Goal: Information Seeking & Learning: Learn about a topic

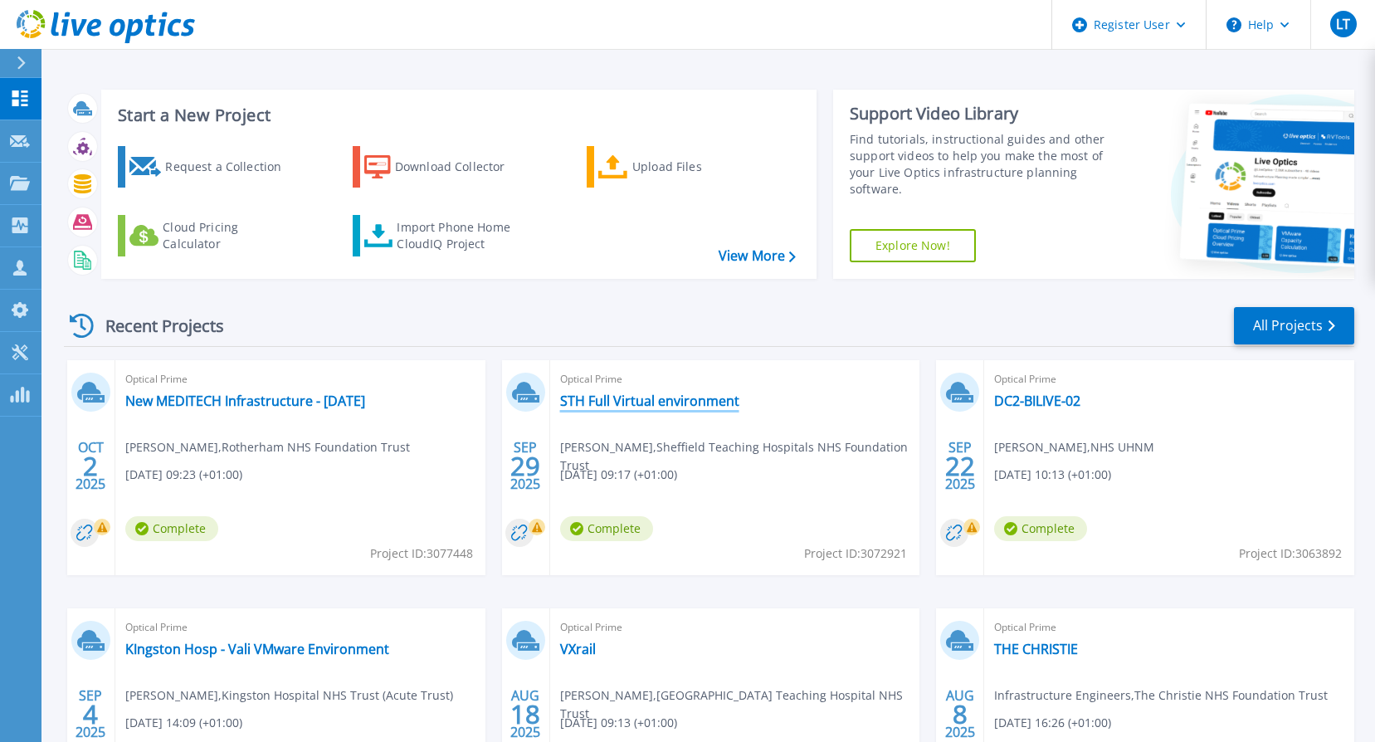
click at [638, 402] on link "STH Full Virtual environment" at bounding box center [649, 400] width 179 height 17
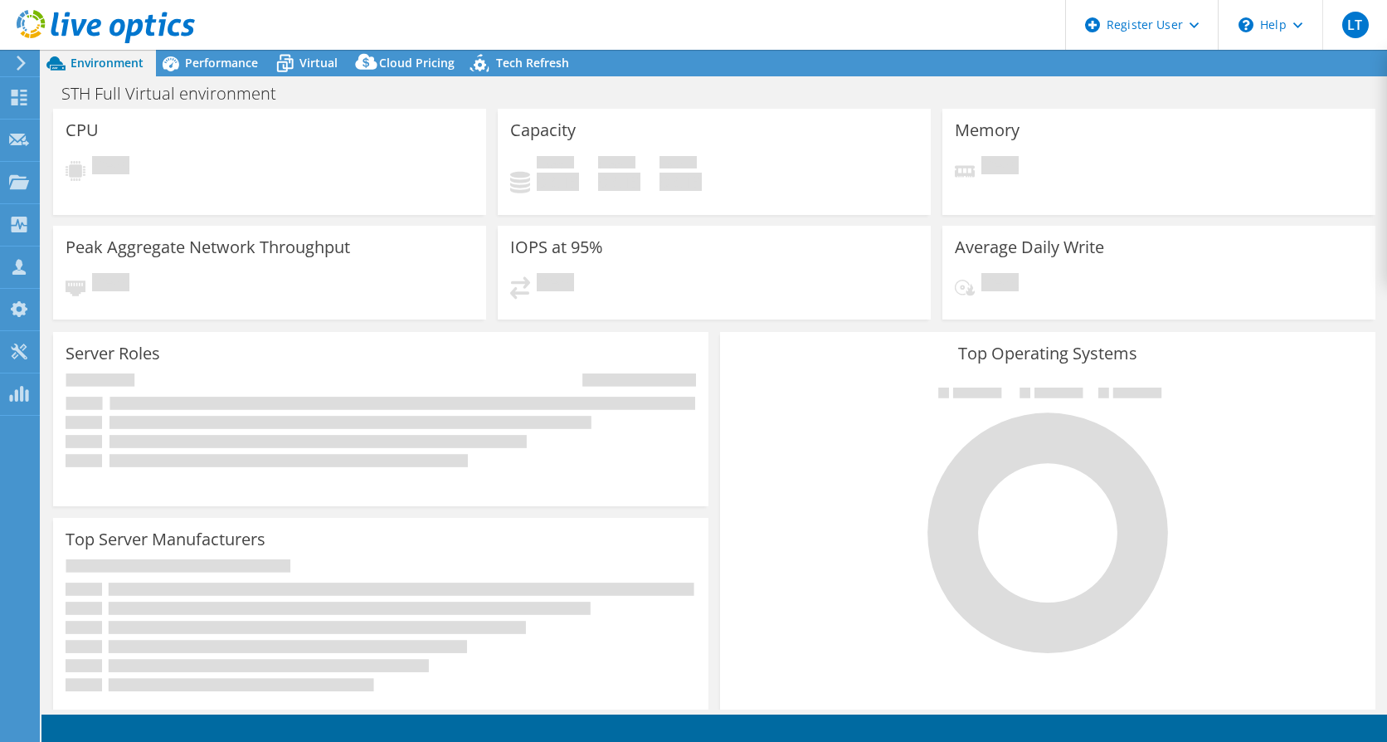
select select "USD"
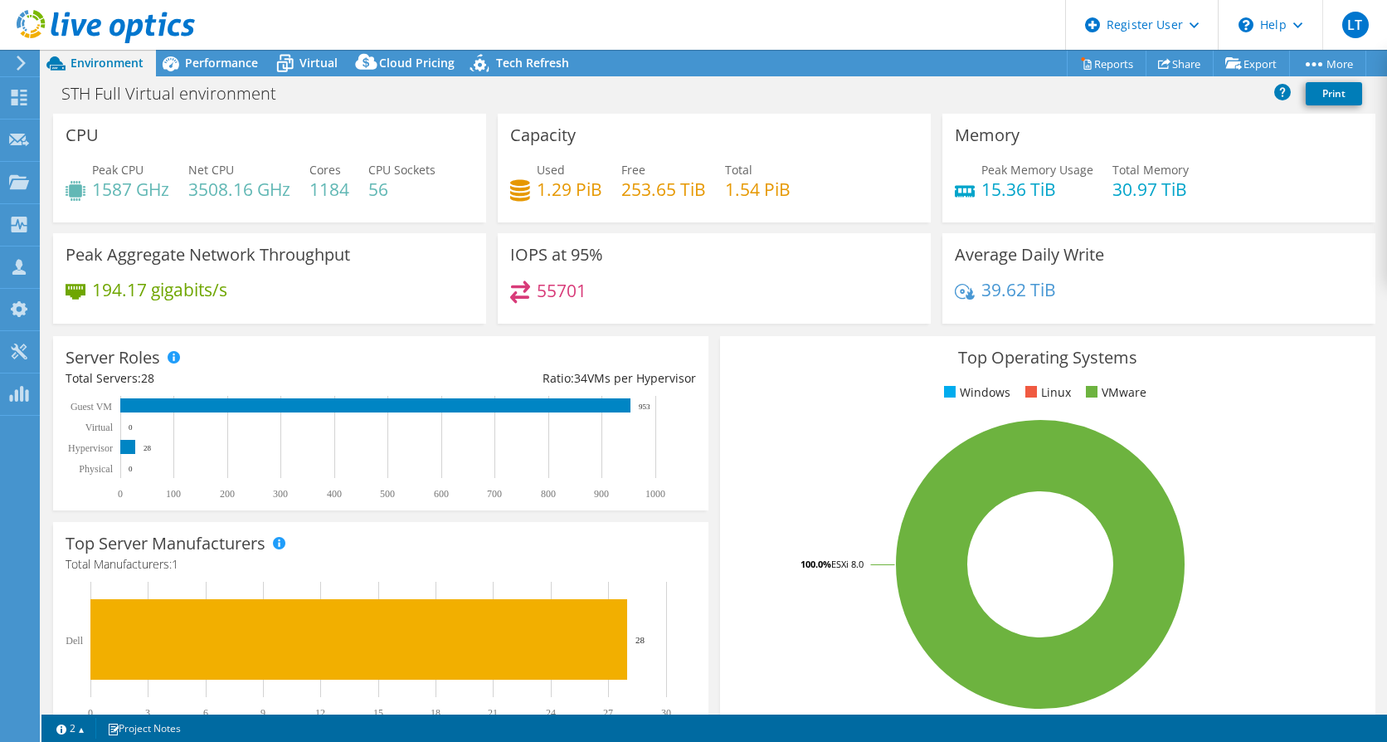
drag, startPoint x: 243, startPoint y: 59, endPoint x: 310, endPoint y: 148, distance: 112.0
click at [243, 59] on span "Performance" at bounding box center [221, 63] width 73 height 16
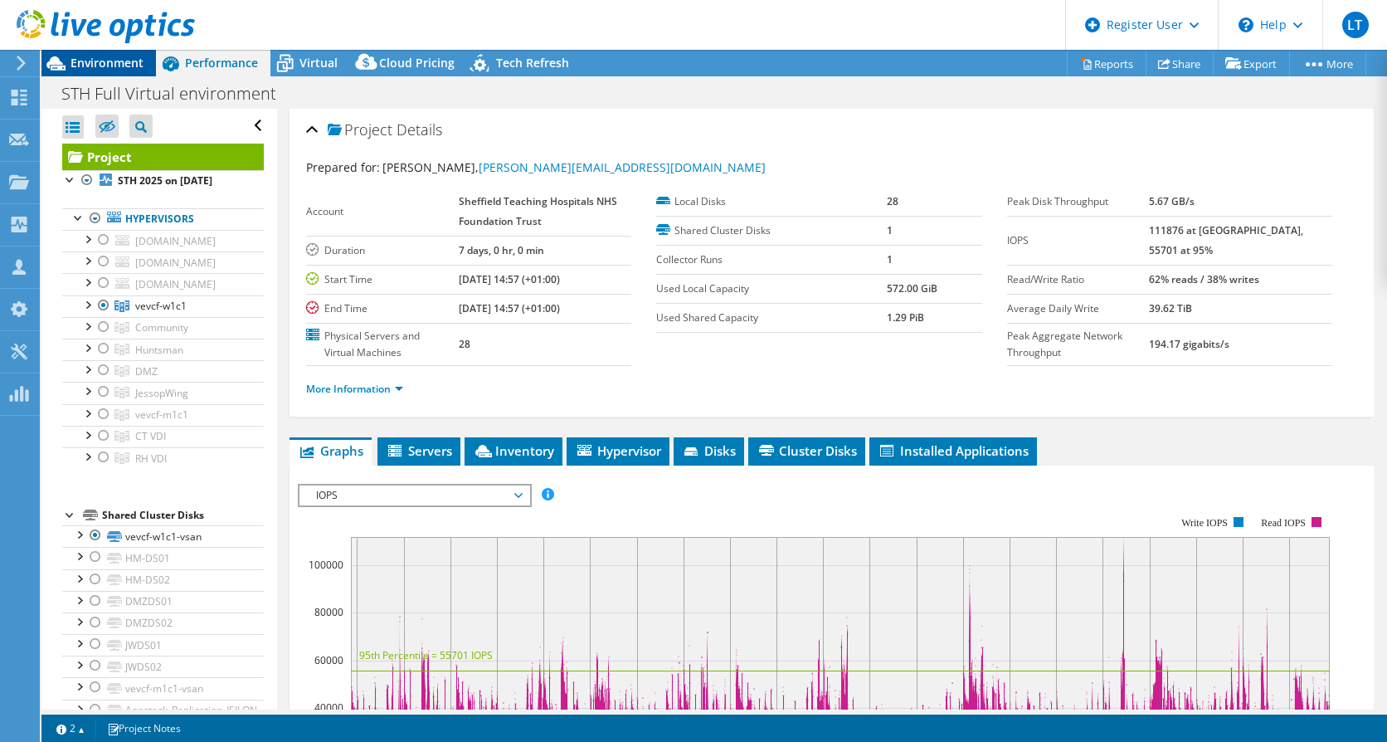
click at [110, 57] on span "Environment" at bounding box center [107, 63] width 73 height 16
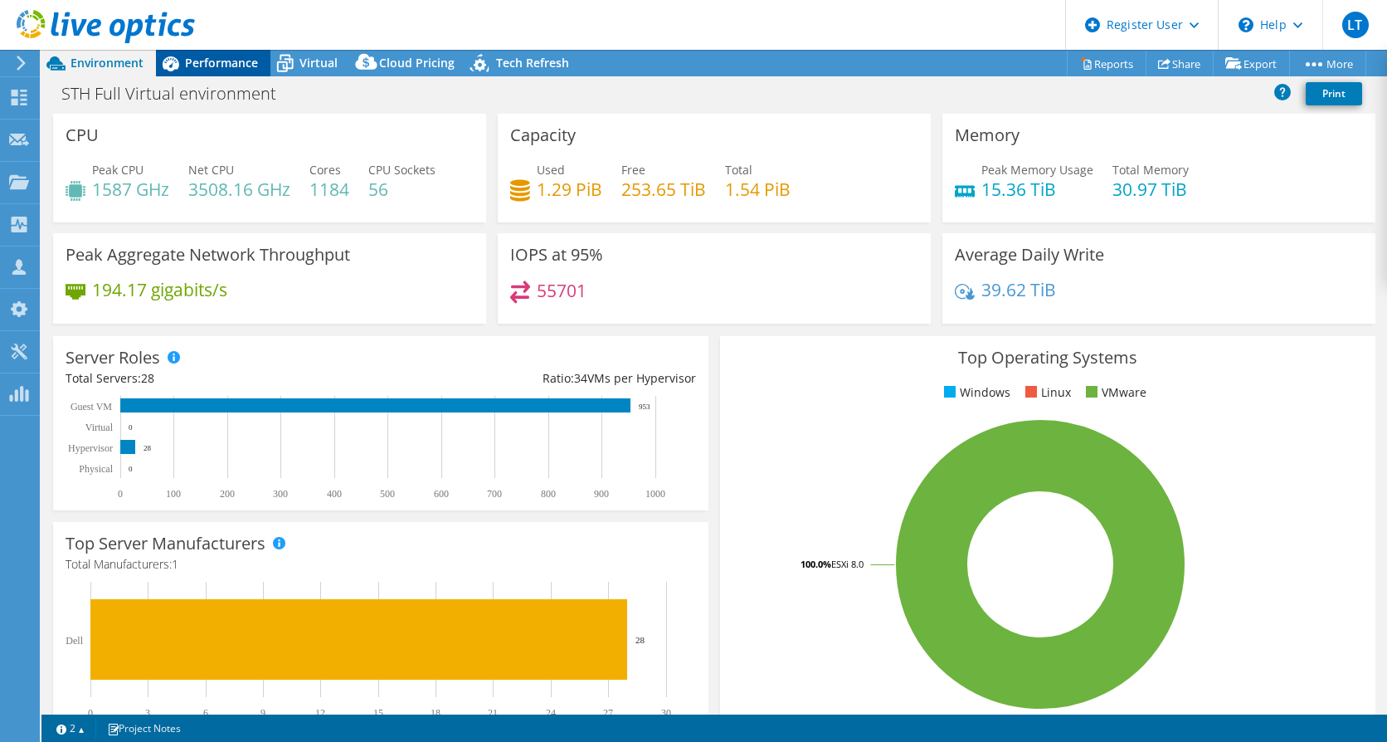
click at [221, 66] on span "Performance" at bounding box center [221, 63] width 73 height 16
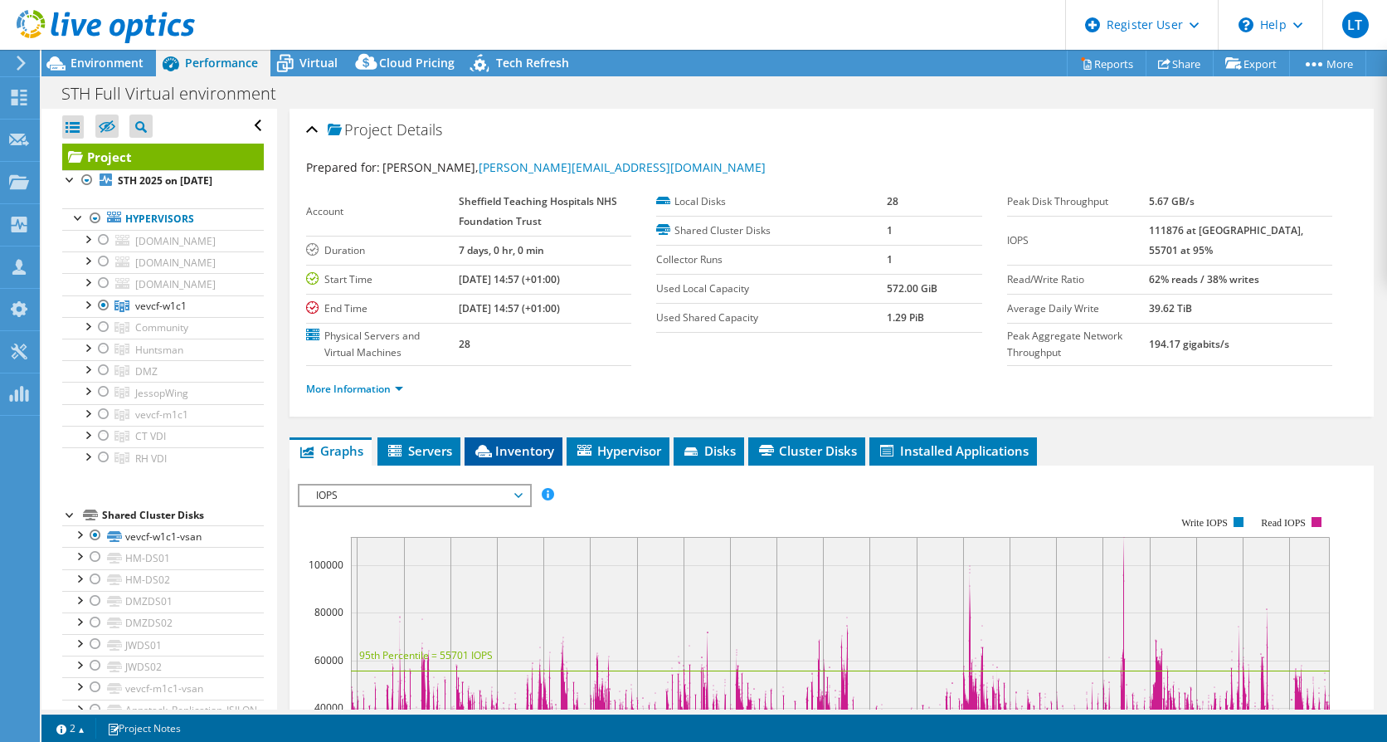
click at [533, 450] on span "Inventory" at bounding box center [513, 450] width 81 height 17
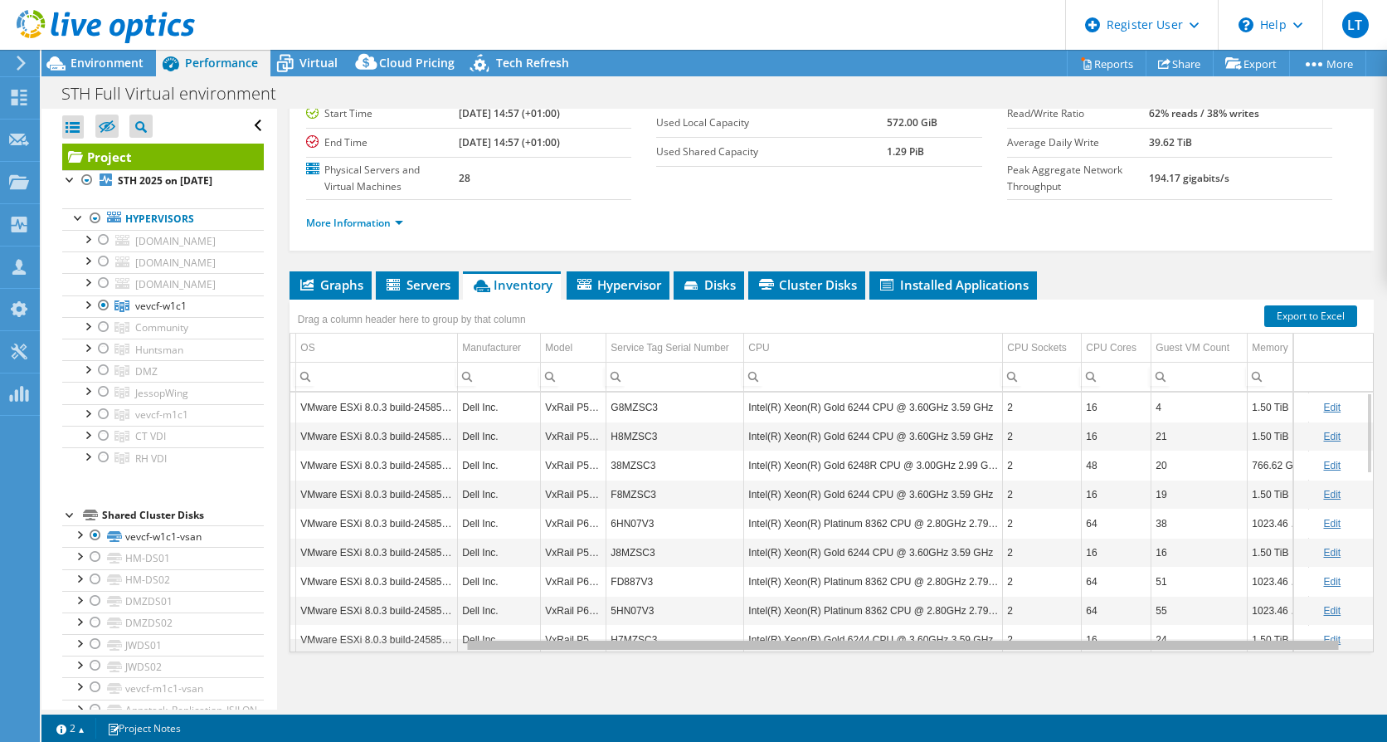
scroll to position [0, 240]
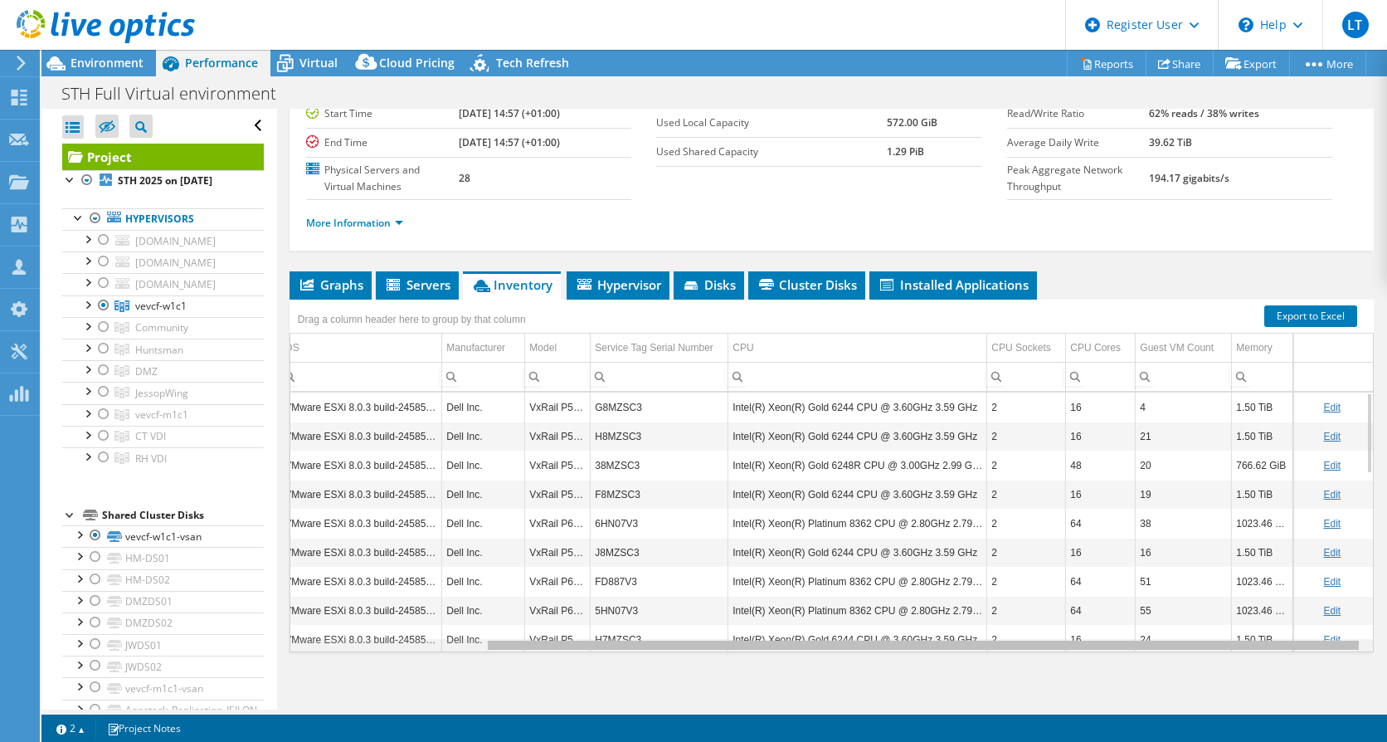
drag, startPoint x: 961, startPoint y: 647, endPoint x: 1231, endPoint y: 628, distance: 271.1
click at [1219, 637] on body "LT Dell User [PERSON_NAME] [PERSON_NAME][EMAIL_ADDRESS][PERSON_NAME][DOMAIN_NAM…" at bounding box center [693, 371] width 1387 height 742
click at [1082, 355] on div "CPU Cores" at bounding box center [1095, 348] width 51 height 20
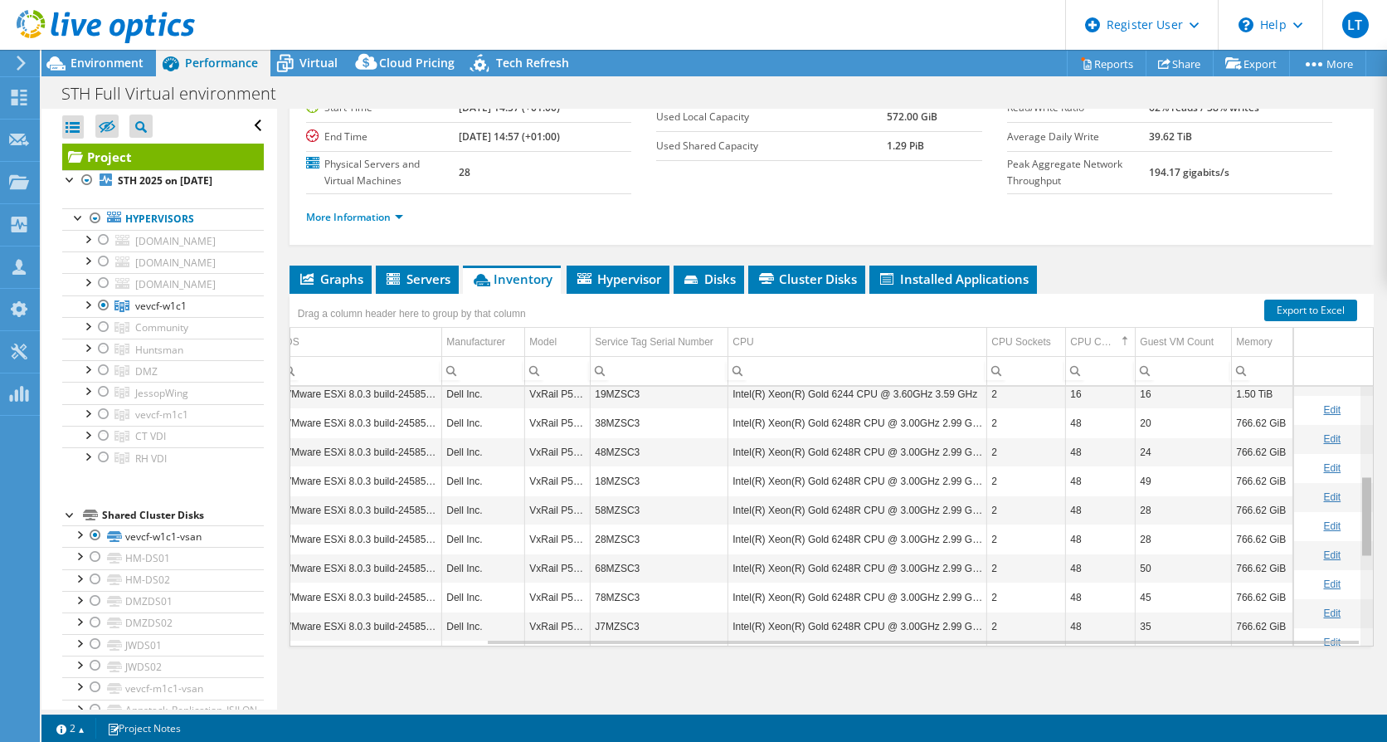
scroll to position [287, 240]
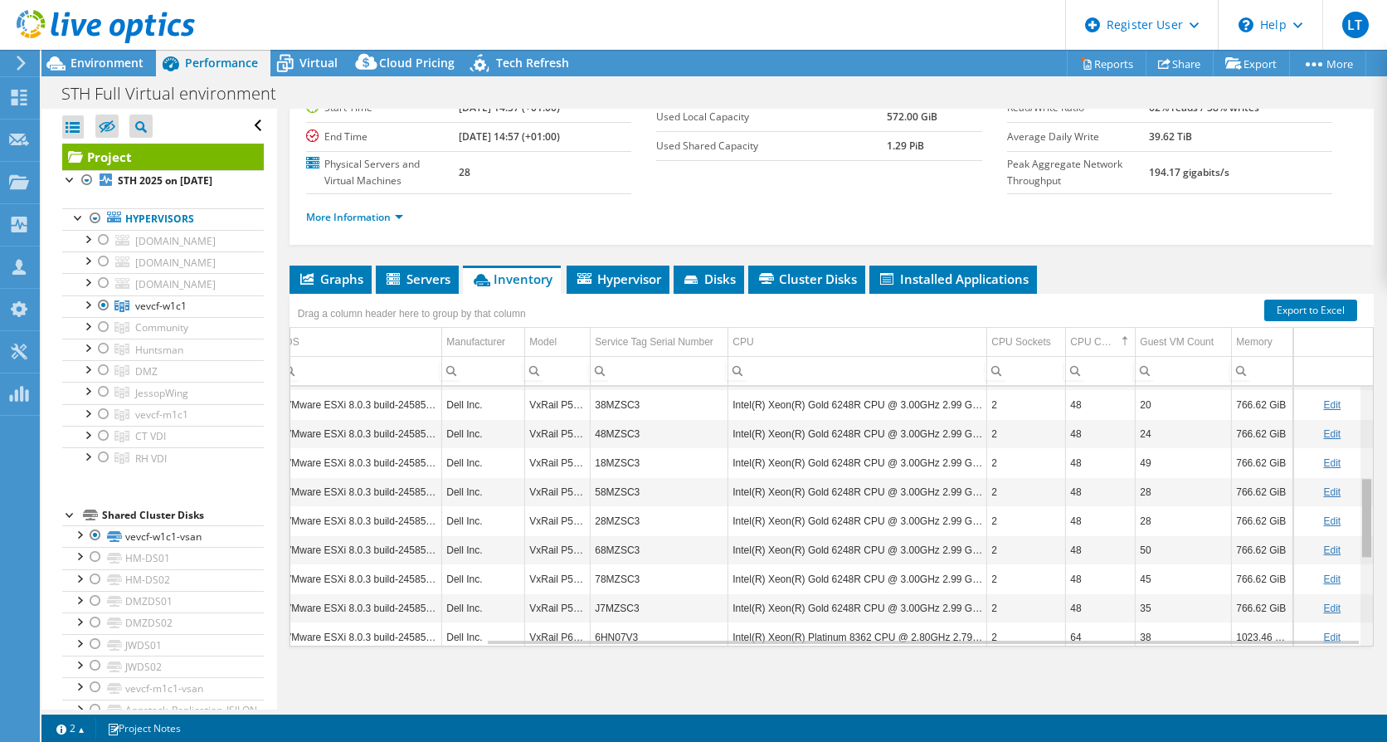
drag, startPoint x: 1356, startPoint y: 436, endPoint x: 1348, endPoint y: 539, distance: 103.1
click at [1348, 539] on body "LT Dell User [PERSON_NAME] [PERSON_NAME][EMAIL_ADDRESS][PERSON_NAME][DOMAIN_NAM…" at bounding box center [693, 371] width 1387 height 742
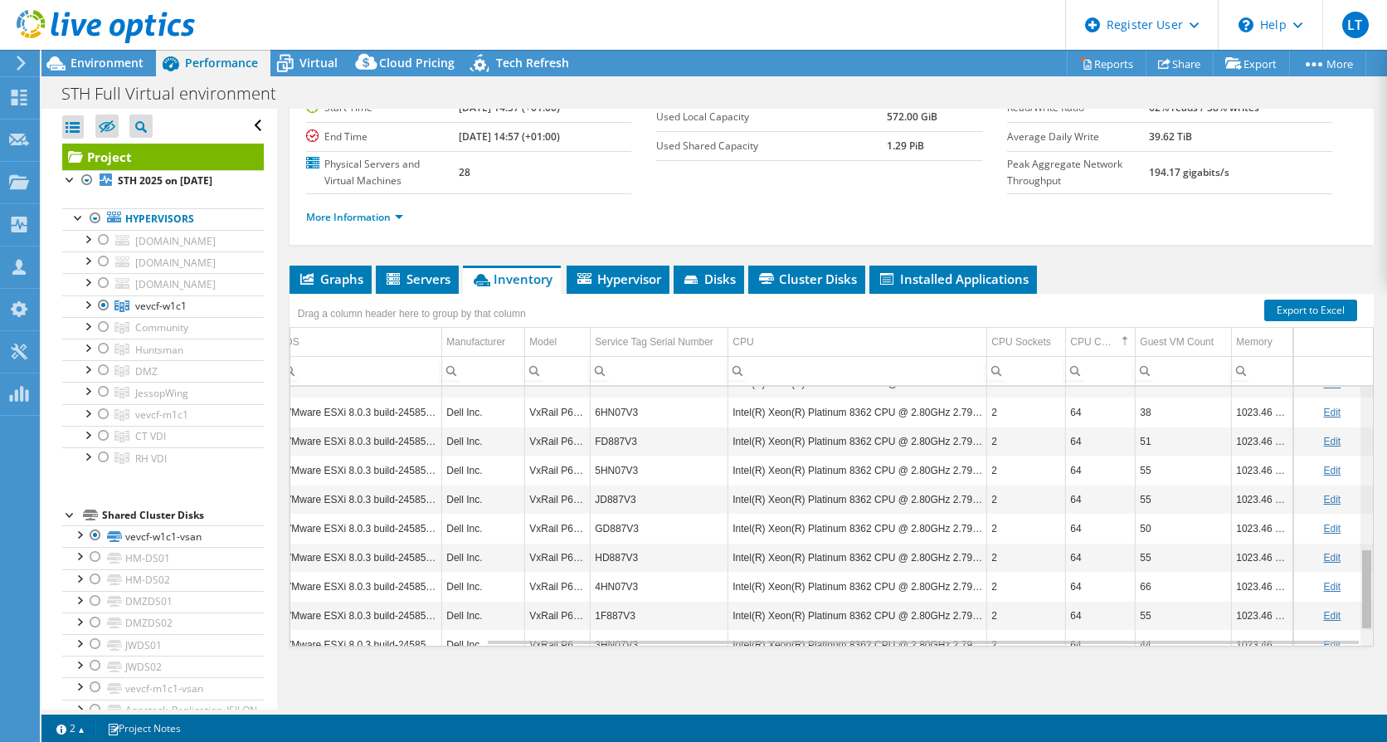
scroll to position [514, 240]
drag, startPoint x: 1359, startPoint y: 567, endPoint x: 1358, endPoint y: 593, distance: 25.7
click at [1358, 593] on body "LT Dell User [PERSON_NAME] [PERSON_NAME][EMAIL_ADDRESS][PERSON_NAME][DOMAIN_NAM…" at bounding box center [693, 371] width 1387 height 742
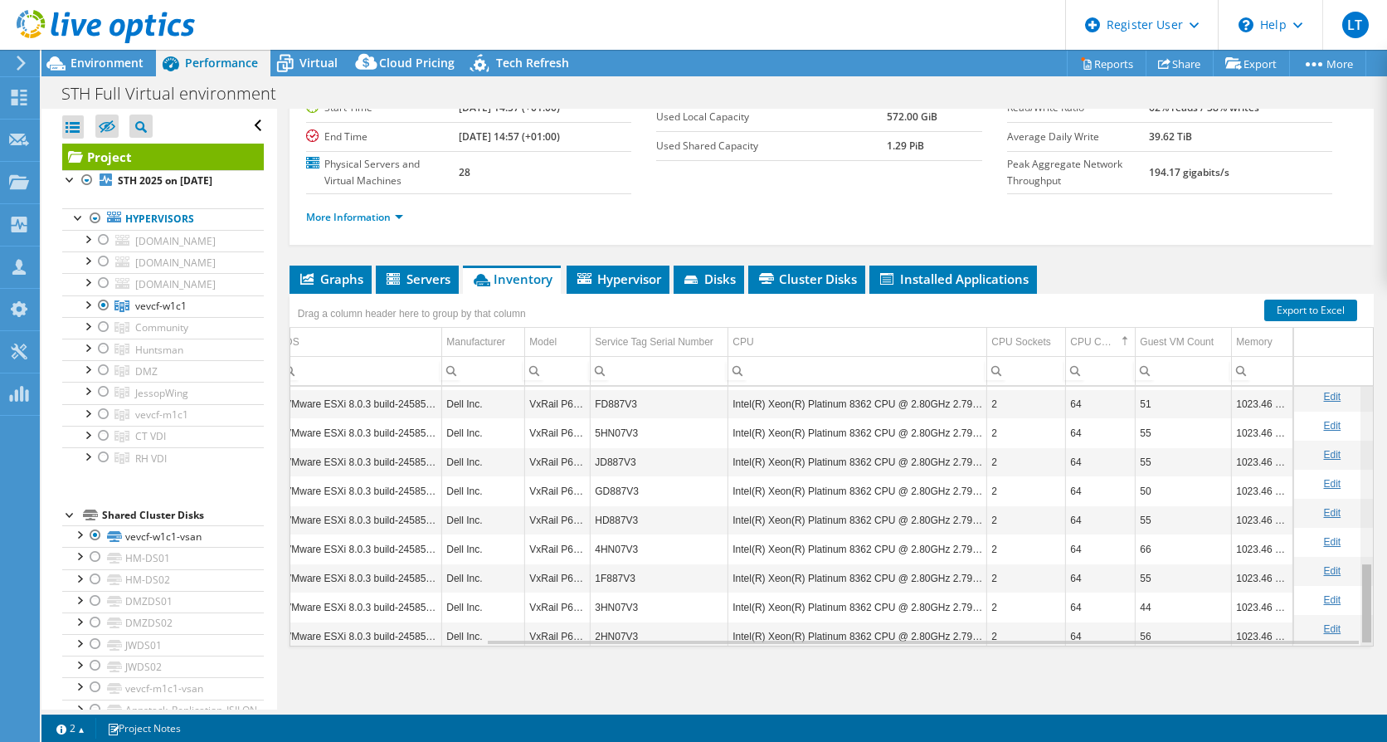
scroll to position [562, 240]
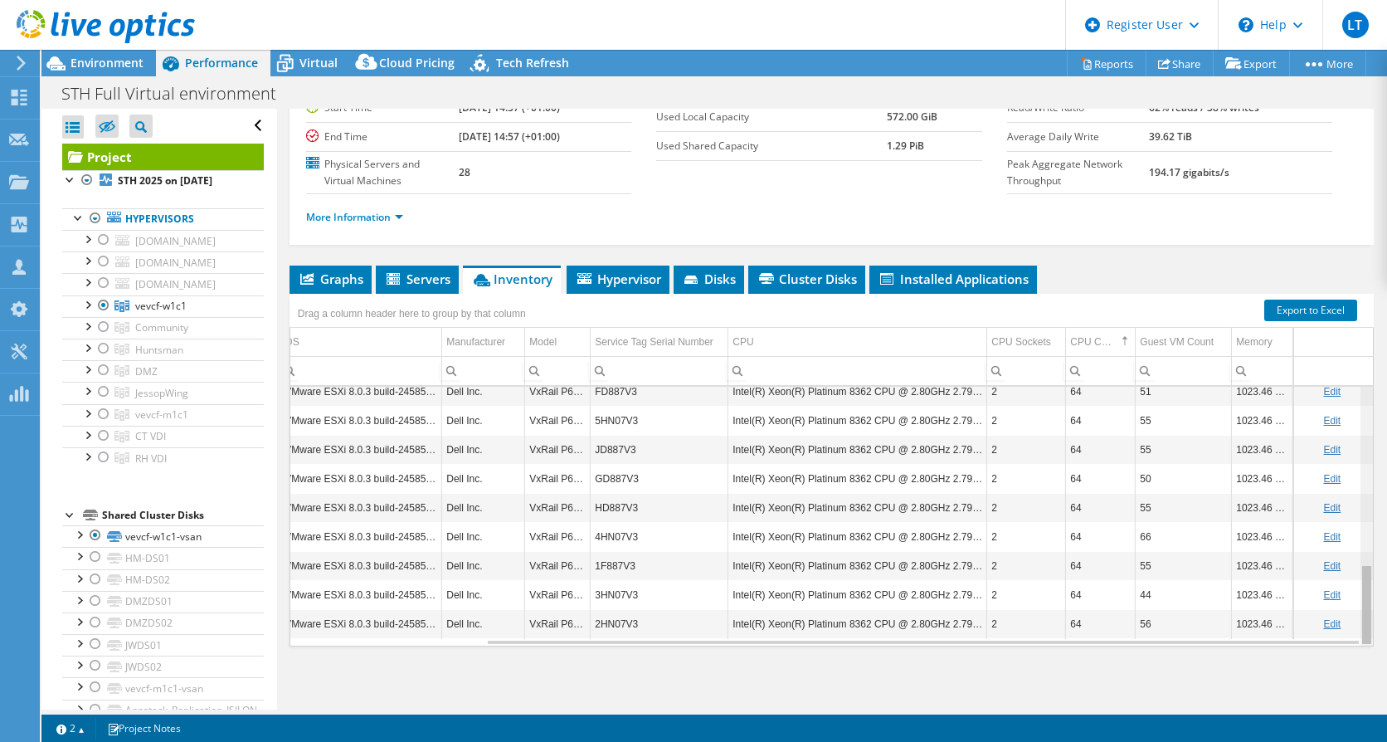
drag, startPoint x: 1356, startPoint y: 573, endPoint x: 1348, endPoint y: 631, distance: 58.5
click at [1353, 626] on body "LT Dell User [PERSON_NAME] [PERSON_NAME][EMAIL_ADDRESS][PERSON_NAME][DOMAIN_NAM…" at bounding box center [693, 371] width 1387 height 742
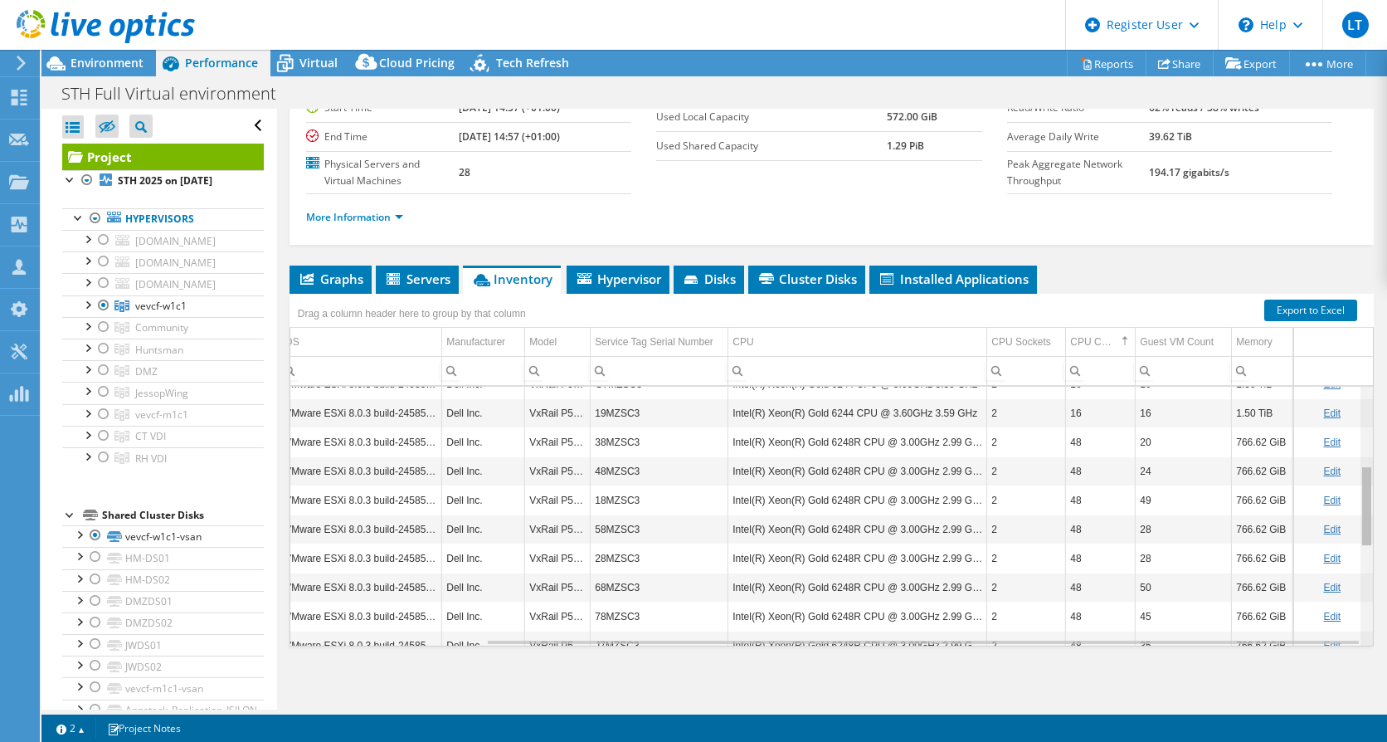
scroll to position [267, 240]
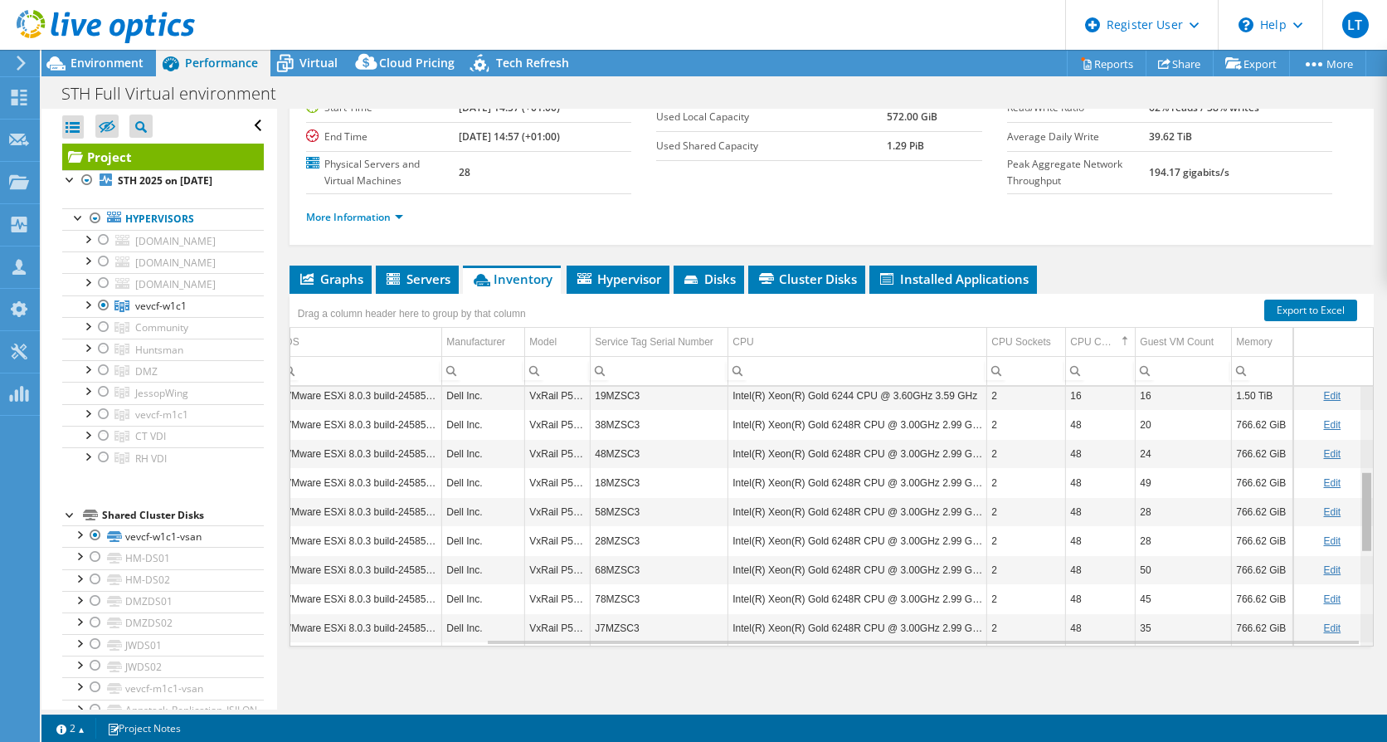
drag, startPoint x: 1353, startPoint y: 609, endPoint x: 1359, endPoint y: 483, distance: 126.2
click at [1359, 483] on body "LT Dell User [PERSON_NAME] [PERSON_NAME][EMAIL_ADDRESS][PERSON_NAME][DOMAIN_NAM…" at bounding box center [693, 371] width 1387 height 742
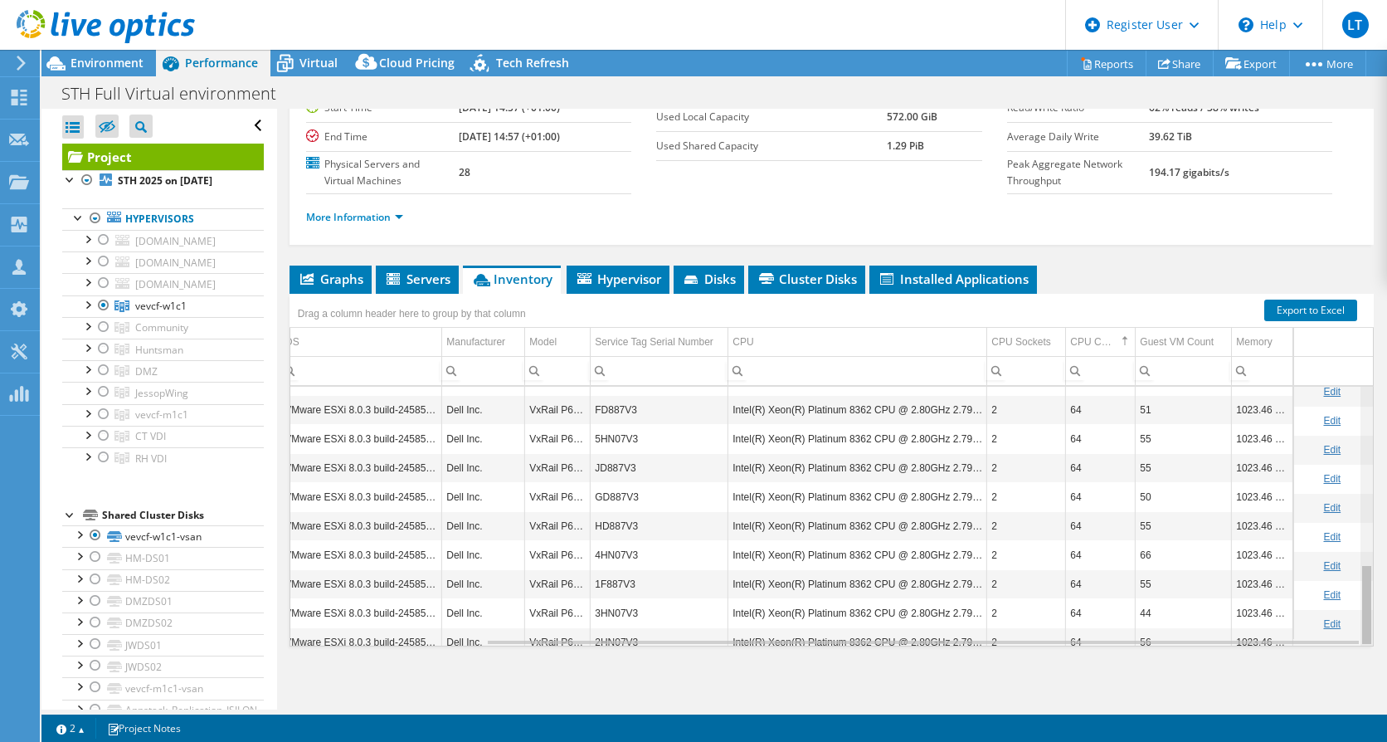
scroll to position [562, 240]
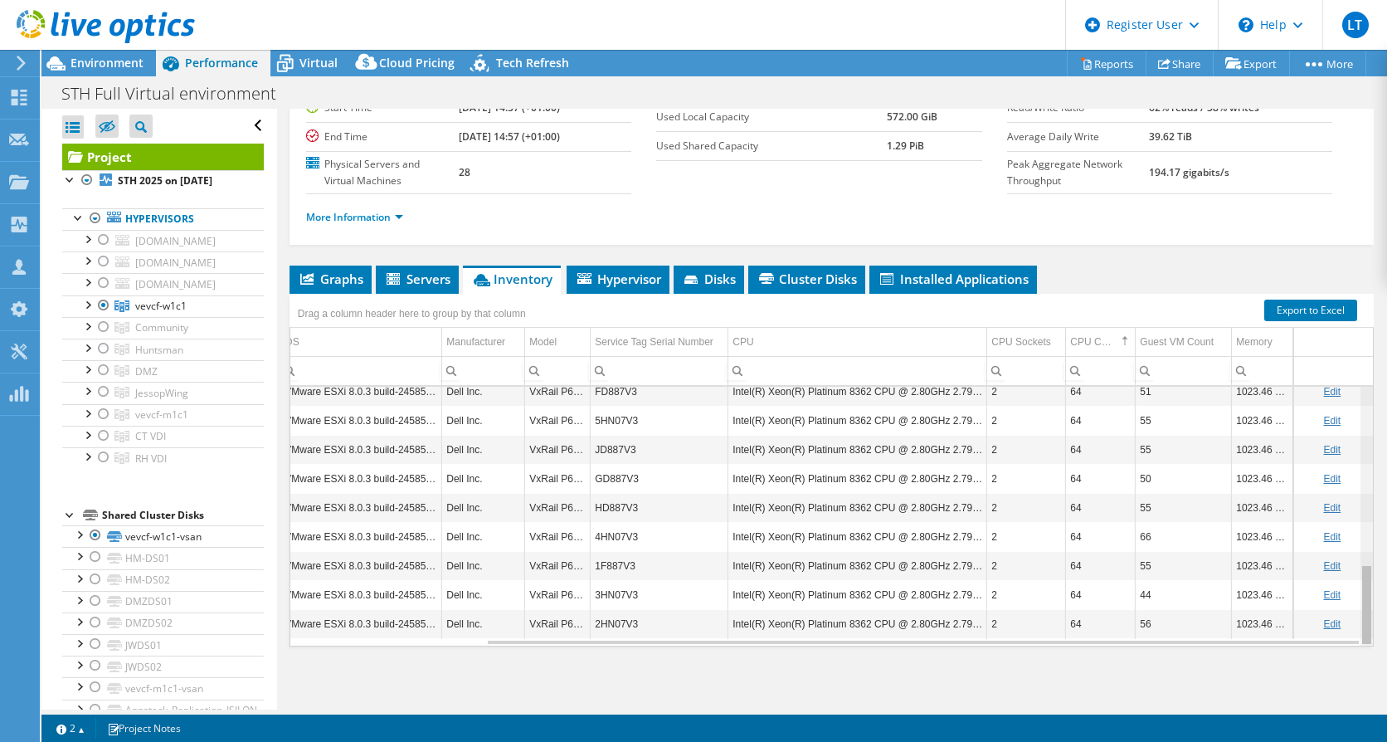
drag, startPoint x: 1357, startPoint y: 523, endPoint x: 1365, endPoint y: 662, distance: 138.7
click at [1365, 662] on body "LT Dell User [PERSON_NAME] [PERSON_NAME][EMAIL_ADDRESS][PERSON_NAME][DOMAIN_NAM…" at bounding box center [693, 371] width 1387 height 742
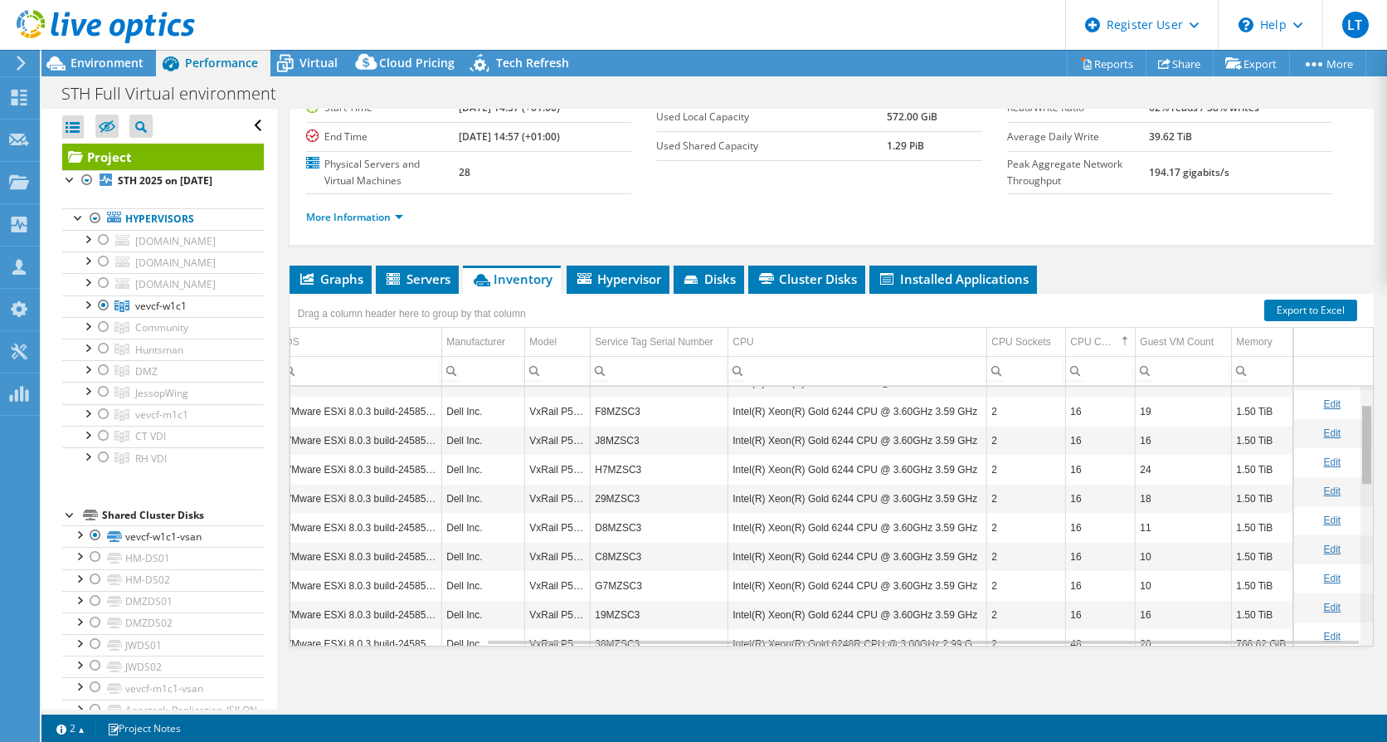
scroll to position [20, 240]
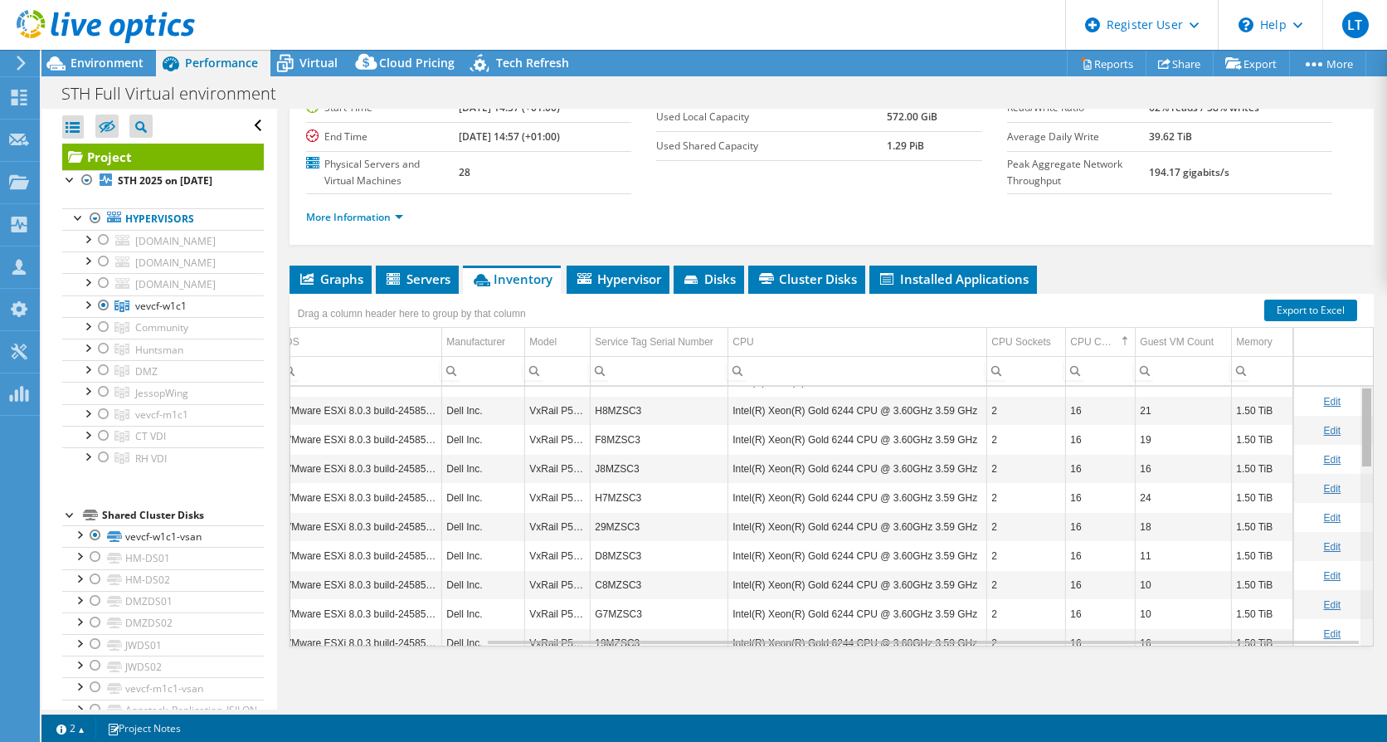
drag, startPoint x: 1356, startPoint y: 579, endPoint x: 1322, endPoint y: 367, distance: 214.9
click at [1326, 381] on body "LT Dell User [PERSON_NAME] [PERSON_NAME][EMAIL_ADDRESS][PERSON_NAME][DOMAIN_NAM…" at bounding box center [693, 371] width 1387 height 742
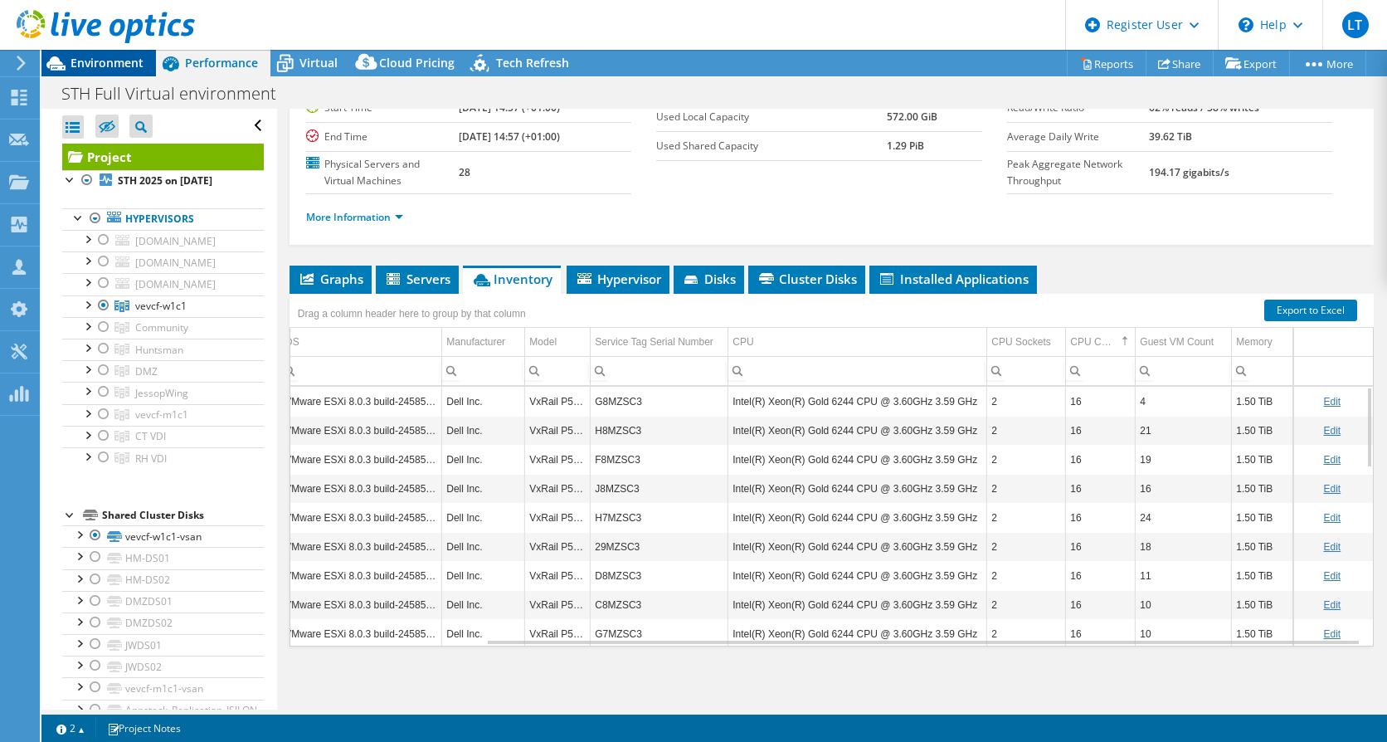
click at [114, 59] on span "Environment" at bounding box center [107, 63] width 73 height 16
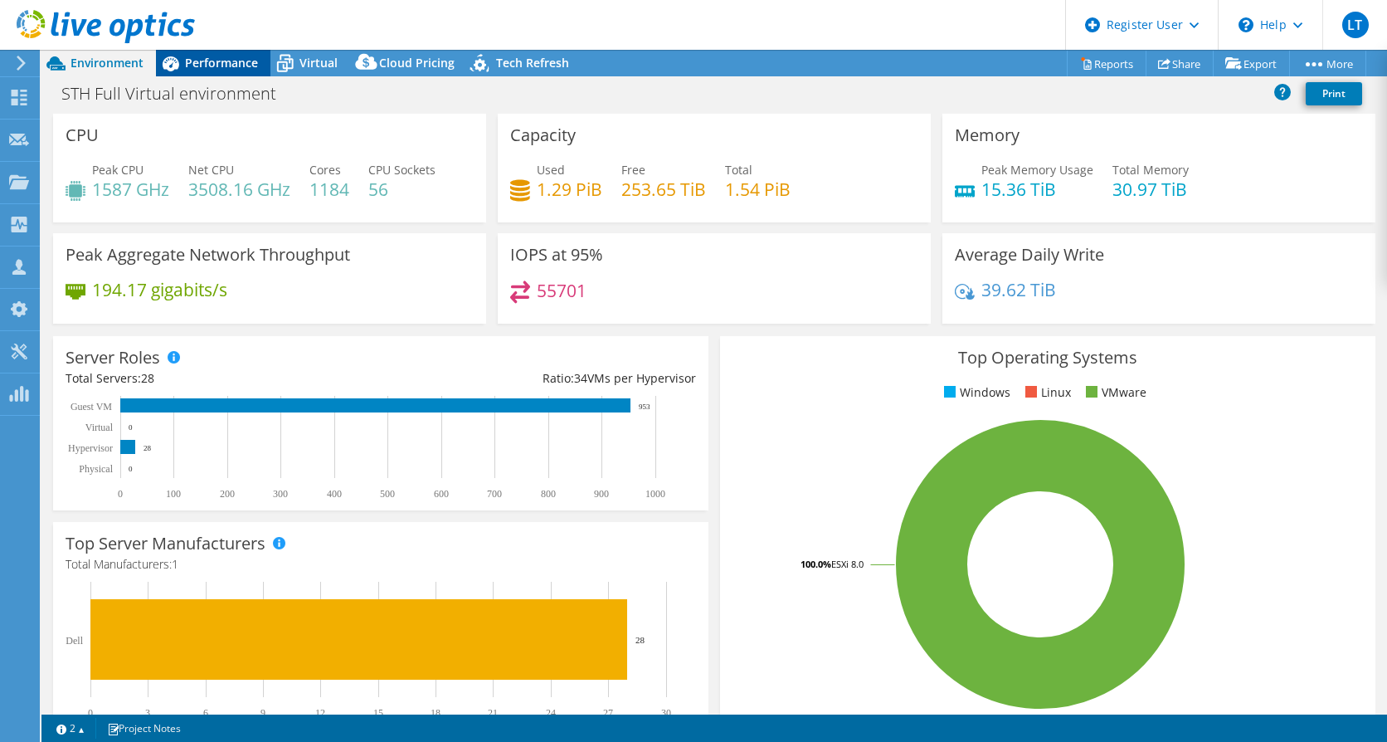
drag, startPoint x: 243, startPoint y: 56, endPoint x: 287, endPoint y: 83, distance: 51.4
click at [243, 57] on span "Performance" at bounding box center [221, 63] width 73 height 16
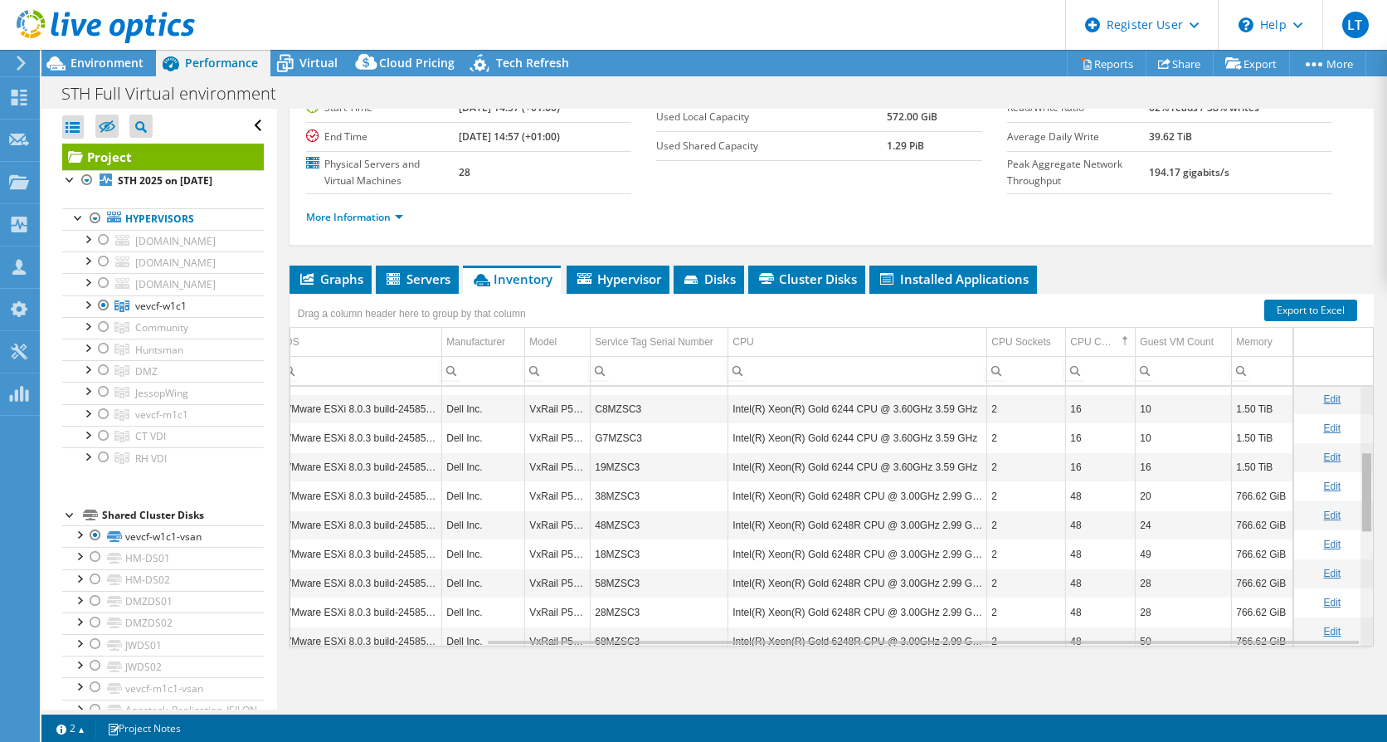
scroll to position [191, 240]
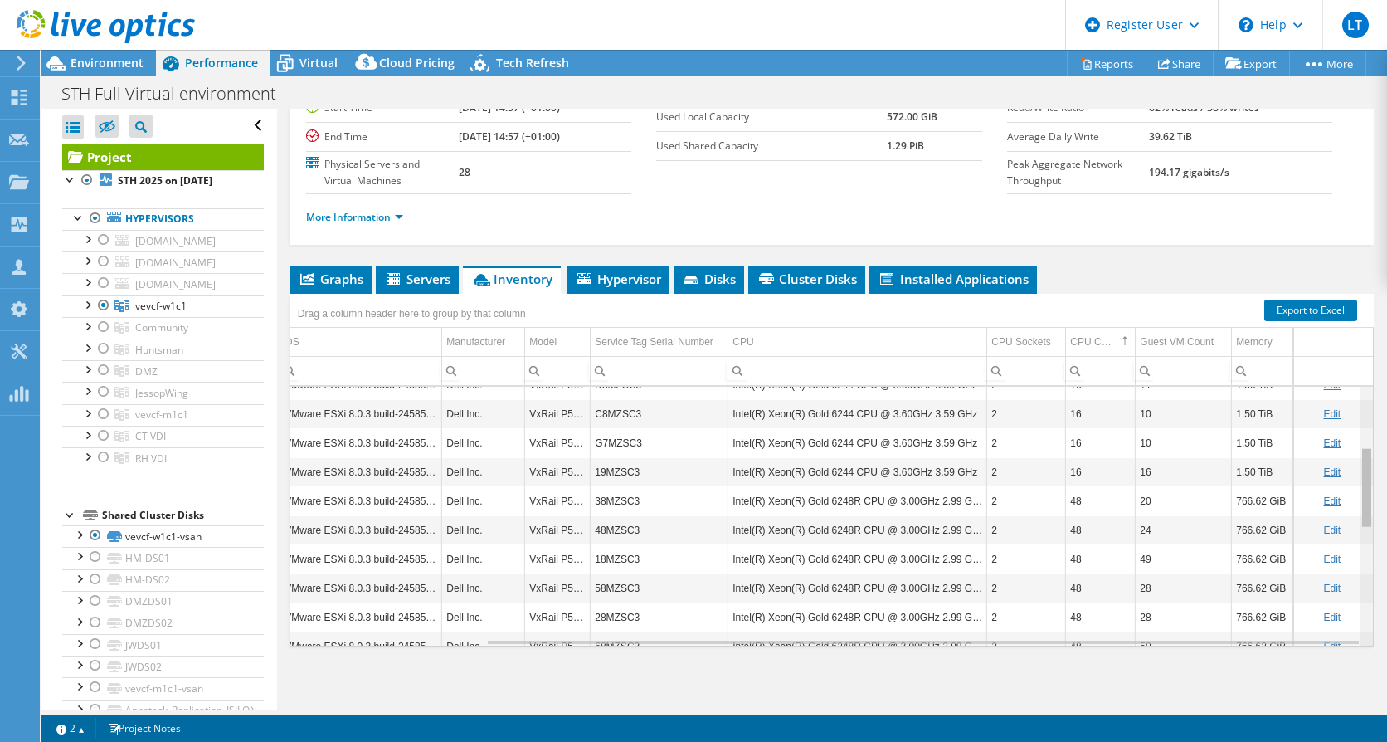
drag, startPoint x: 1357, startPoint y: 414, endPoint x: 1336, endPoint y: 509, distance: 97.6
click at [1336, 509] on body "LT Dell User [PERSON_NAME] [PERSON_NAME][EMAIL_ADDRESS][PERSON_NAME][DOMAIN_NAM…" at bounding box center [693, 371] width 1387 height 742
click at [102, 315] on div at bounding box center [103, 305] width 17 height 20
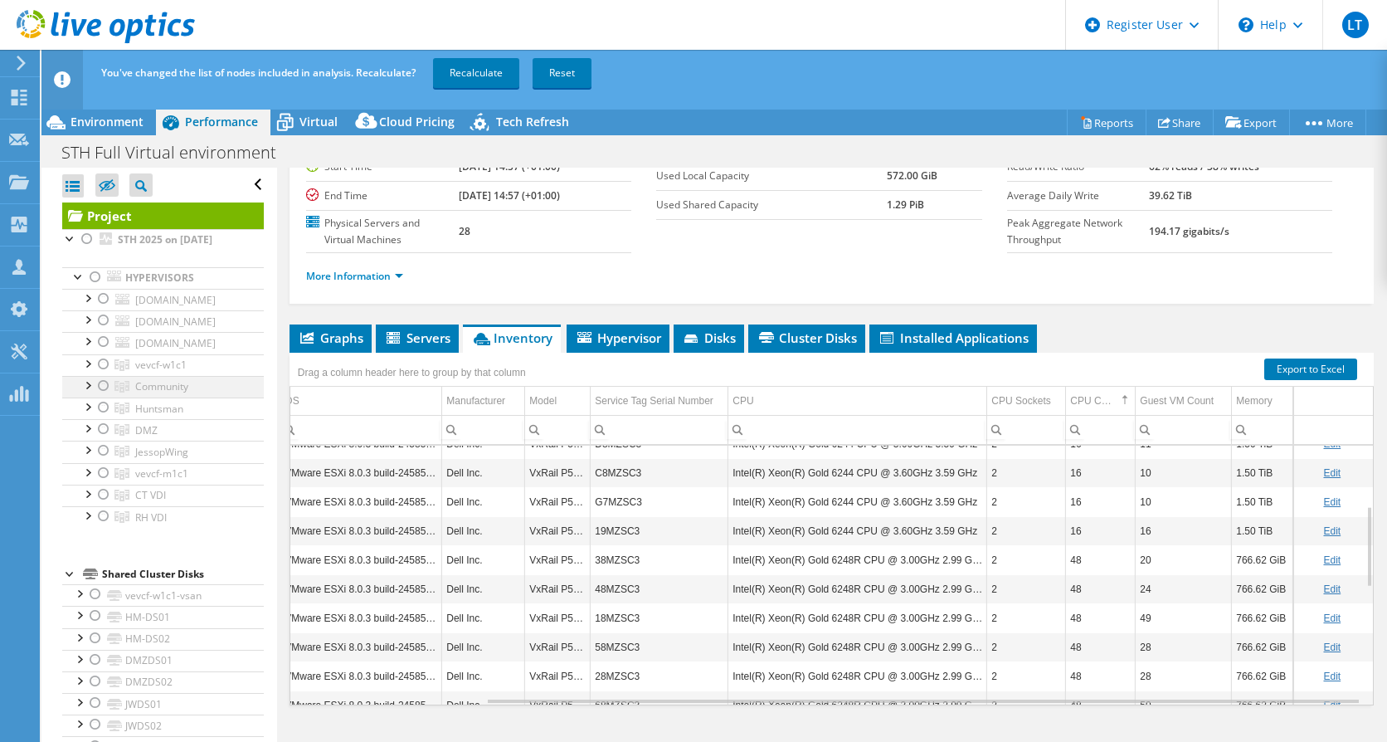
click at [100, 396] on div at bounding box center [103, 386] width 17 height 20
click at [461, 71] on link "Recalculate" at bounding box center [476, 73] width 86 height 30
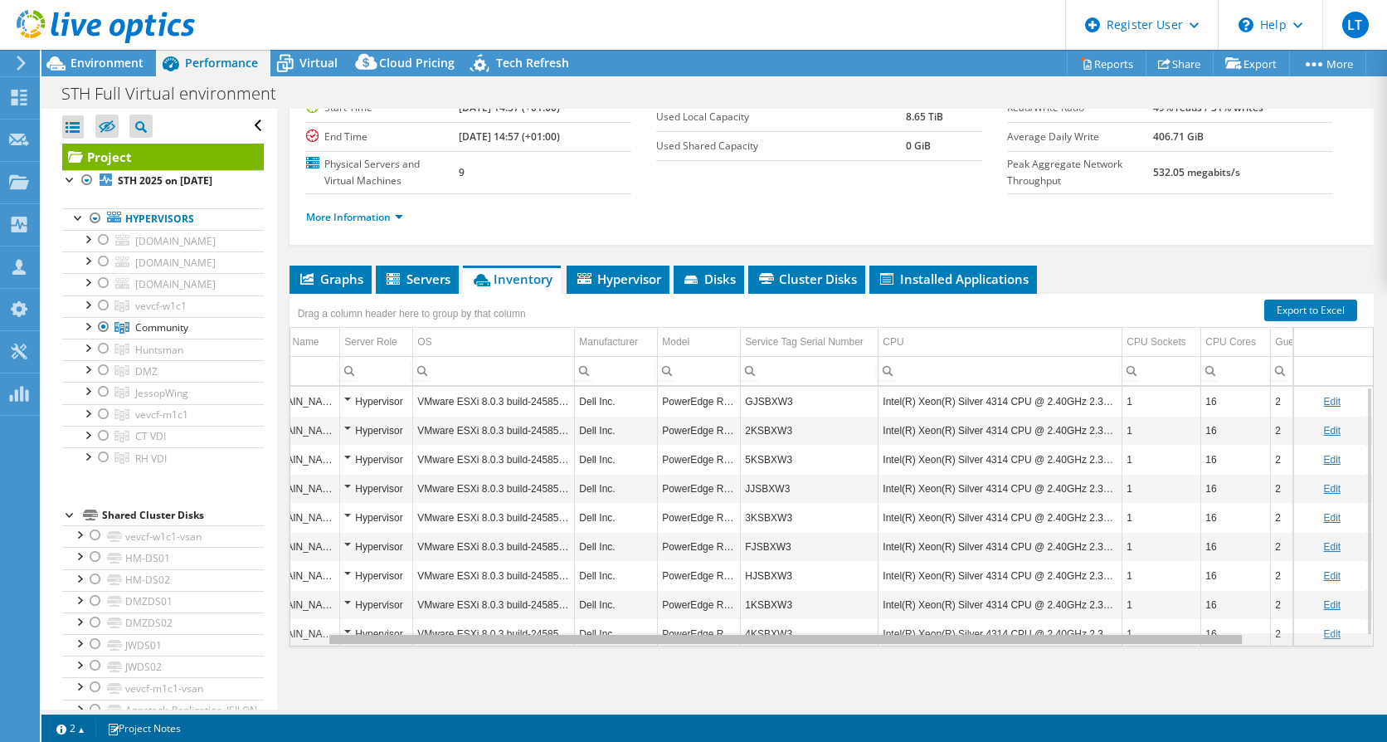
scroll to position [0, 25]
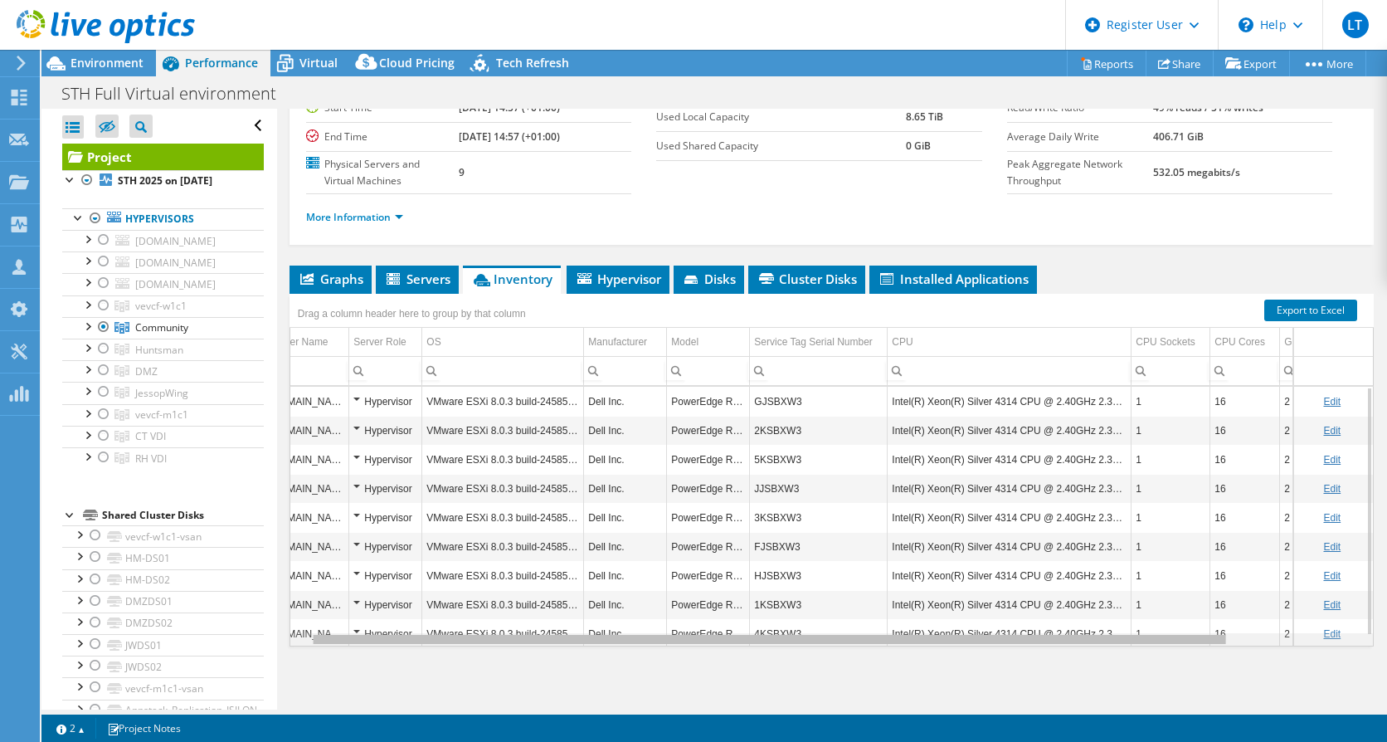
drag, startPoint x: 932, startPoint y: 639, endPoint x: 1034, endPoint y: 644, distance: 102.2
click at [1034, 644] on body "LT Dell User [PERSON_NAME] [PERSON_NAME][EMAIL_ADDRESS][PERSON_NAME][DOMAIN_NAM…" at bounding box center [693, 371] width 1387 height 742
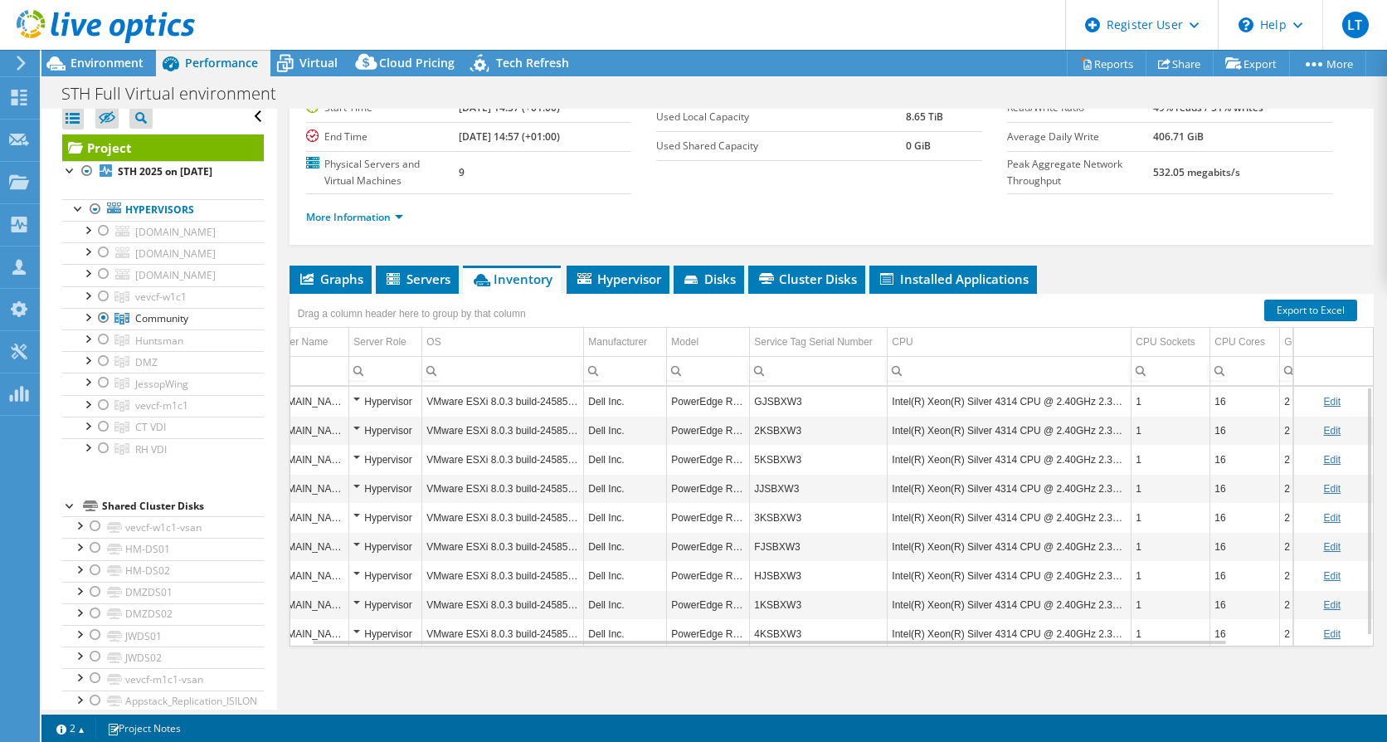
scroll to position [0, 0]
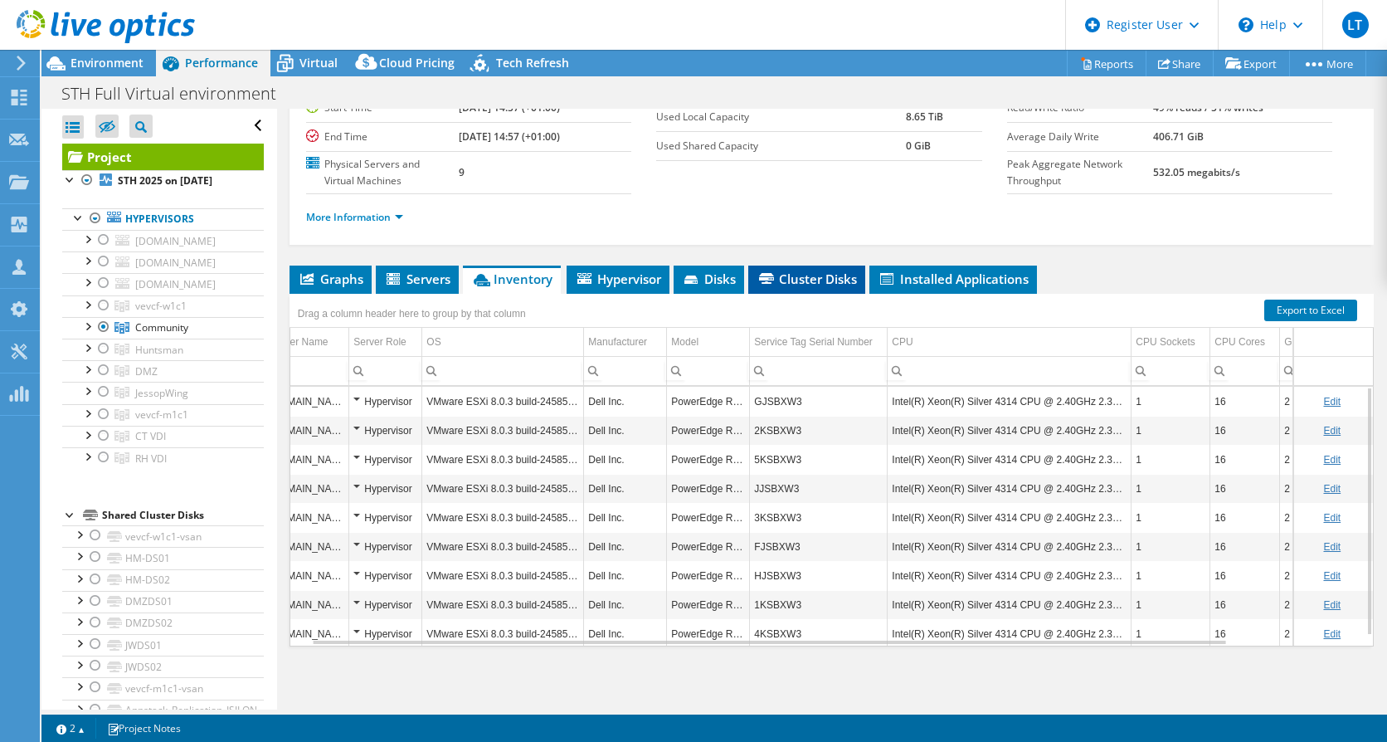
click at [840, 279] on span "Cluster Disks" at bounding box center [807, 278] width 100 height 17
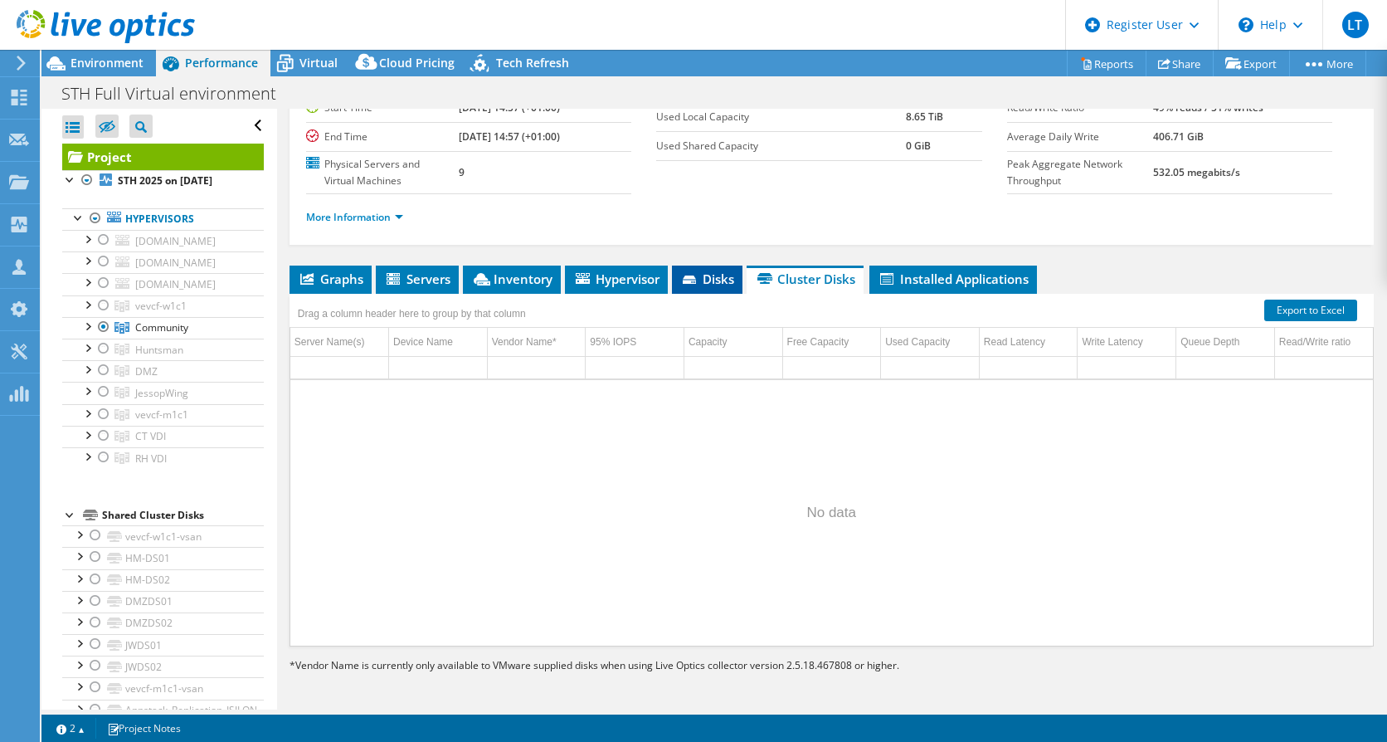
click at [688, 275] on icon at bounding box center [691, 280] width 17 height 11
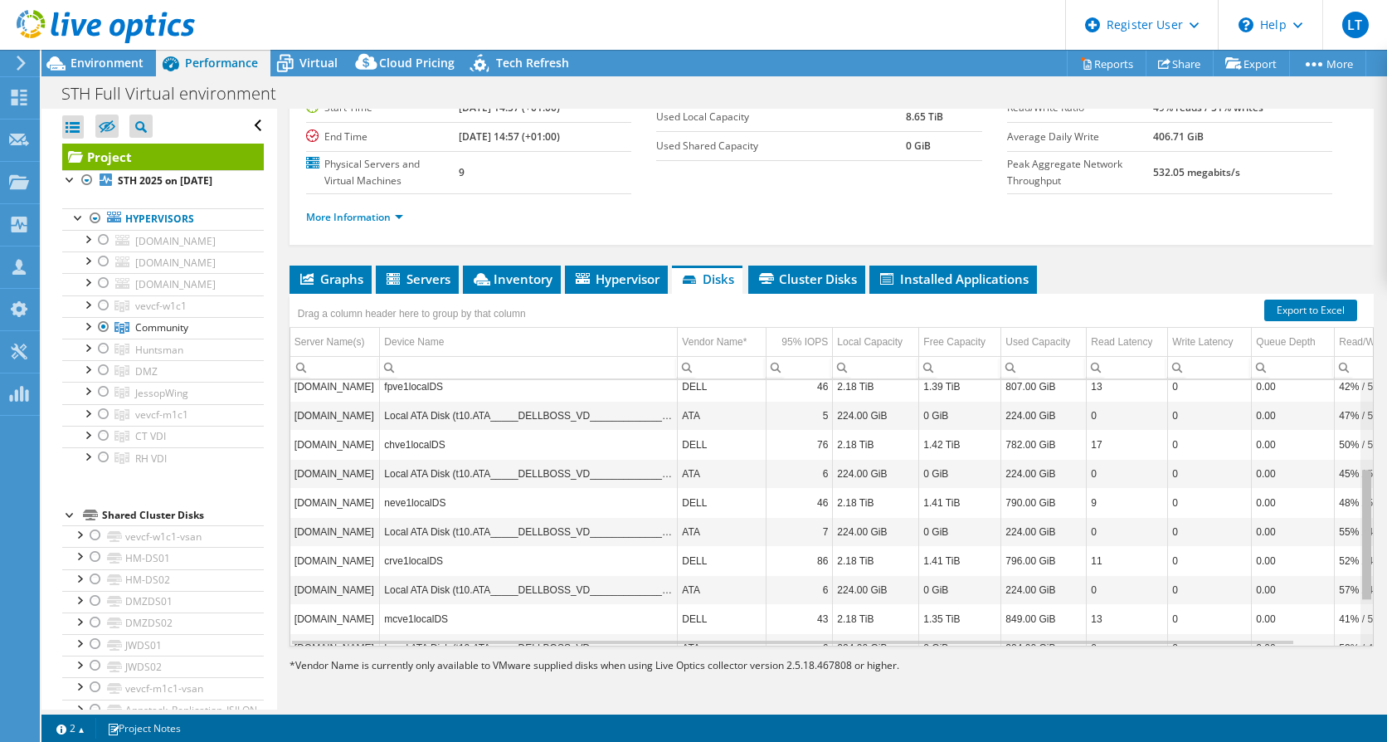
scroll to position [265, 0]
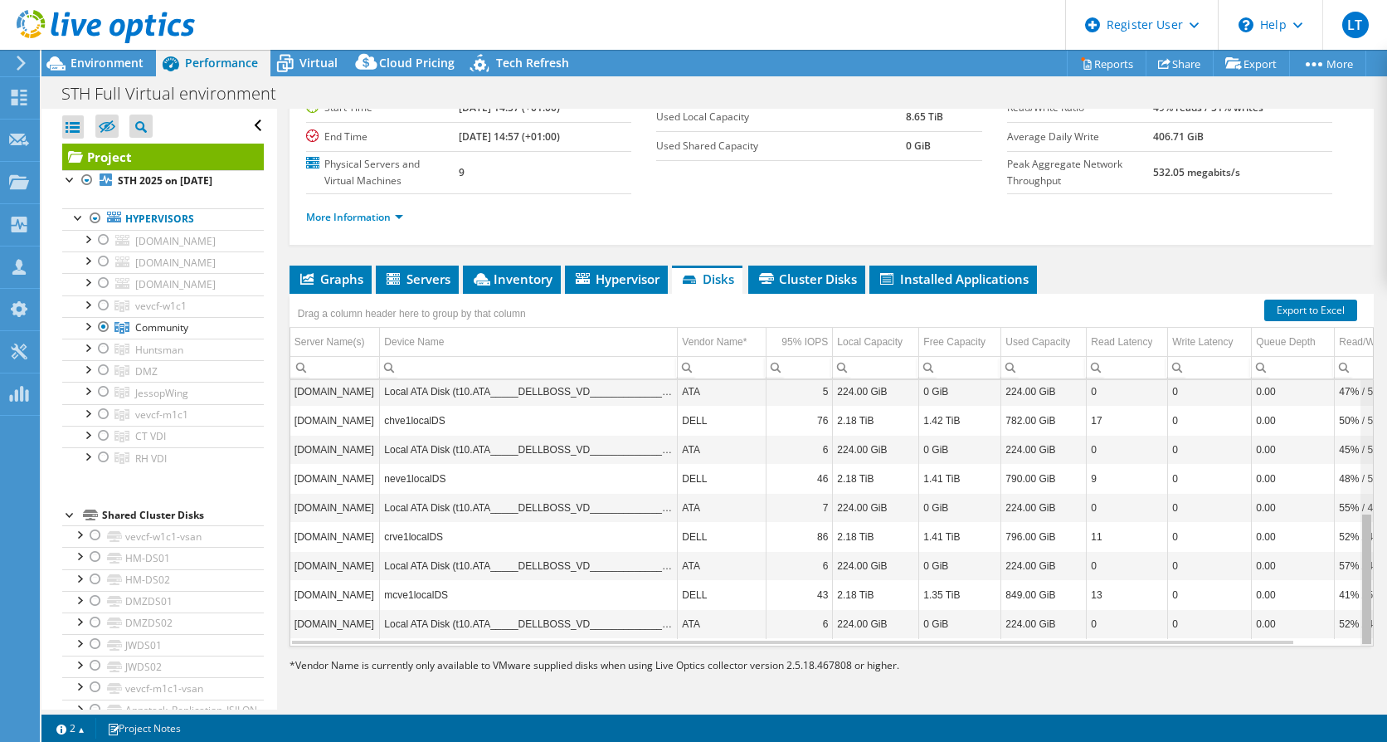
drag, startPoint x: 1356, startPoint y: 571, endPoint x: 1361, endPoint y: 584, distance: 14.2
click at [1361, 584] on body "LT Dell User [PERSON_NAME] [PERSON_NAME][EMAIL_ADDRESS][PERSON_NAME][DOMAIN_NAM…" at bounding box center [693, 371] width 1387 height 742
click at [87, 333] on div at bounding box center [87, 325] width 17 height 17
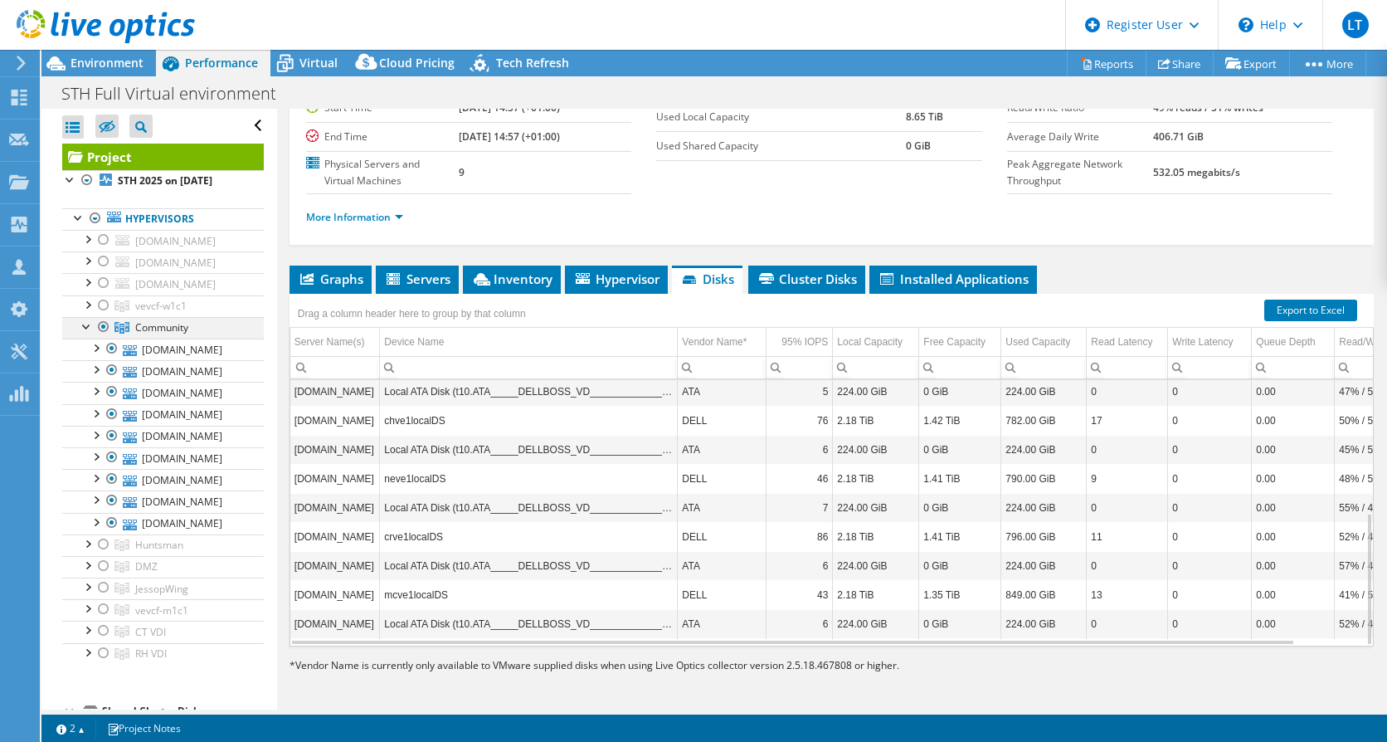
click at [81, 333] on div at bounding box center [87, 325] width 17 height 17
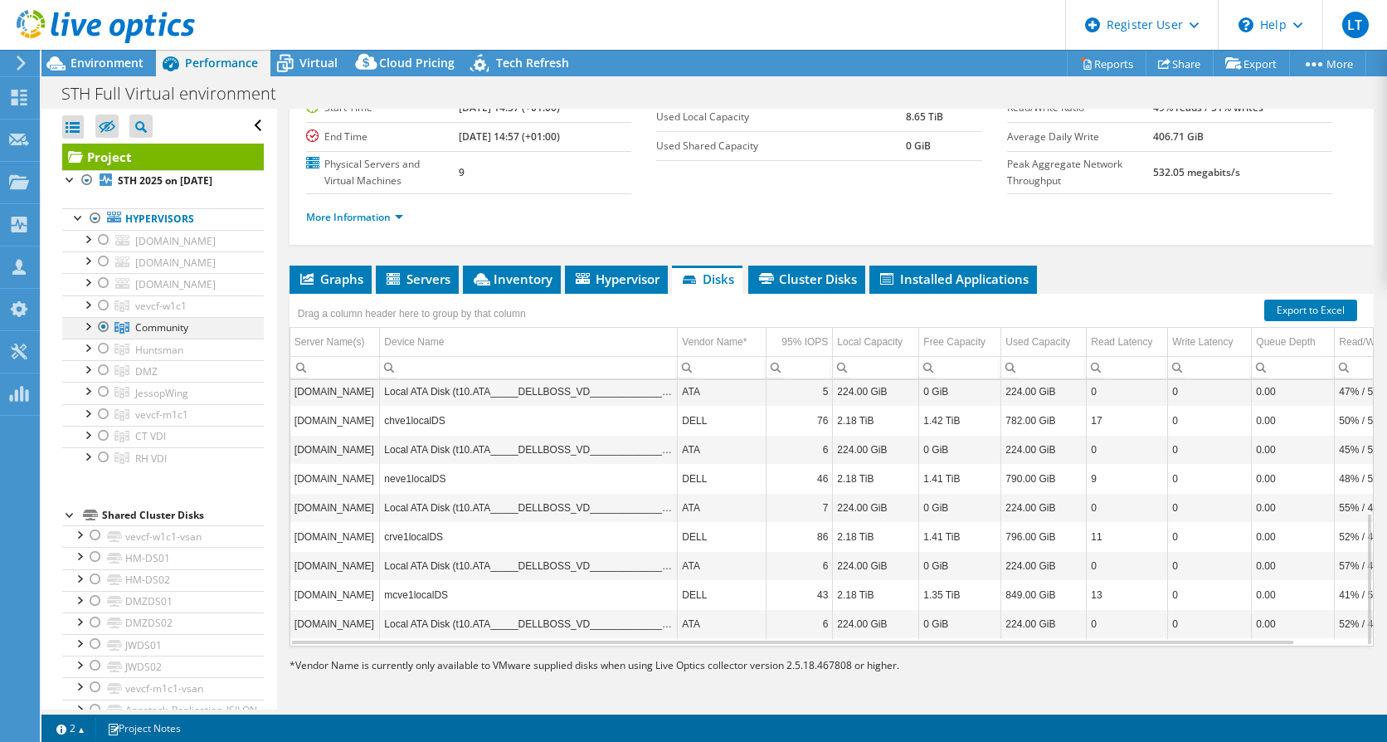
click at [105, 337] on div at bounding box center [103, 327] width 17 height 20
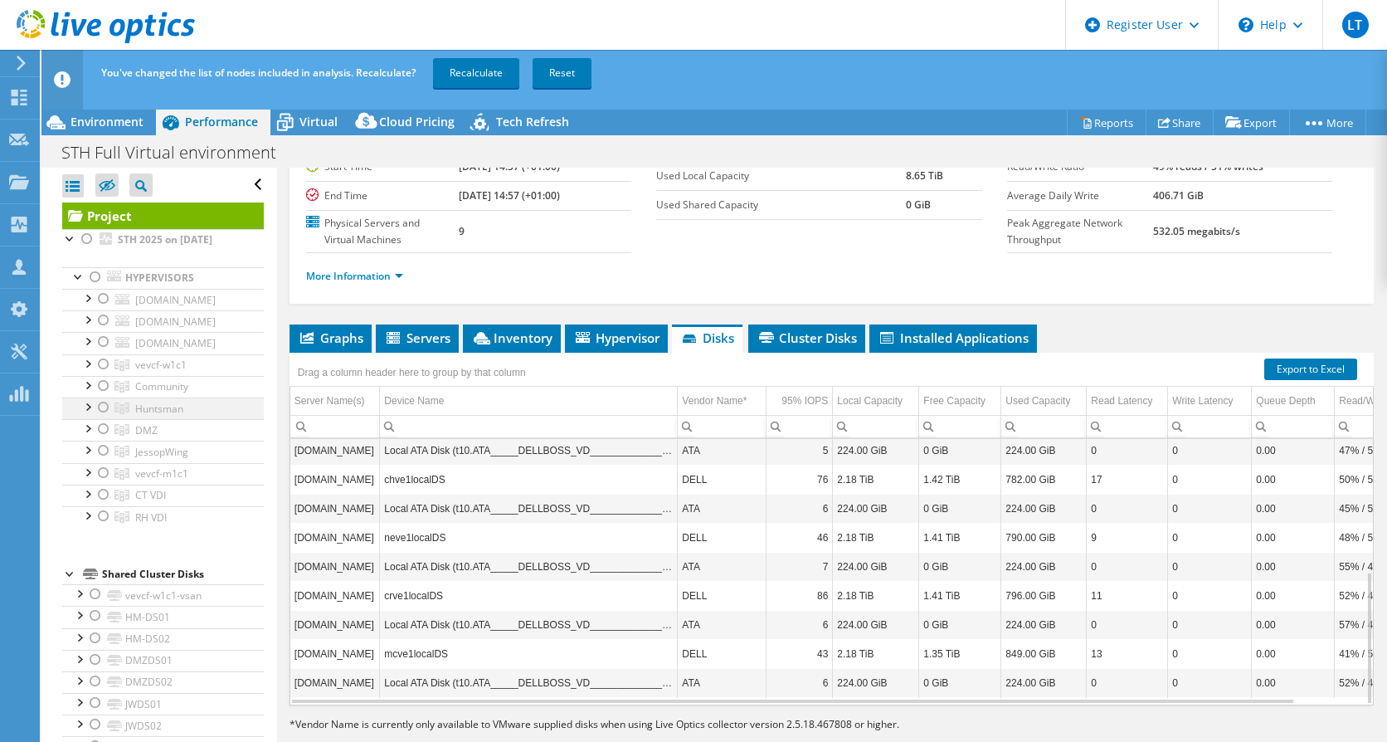
click at [101, 417] on div at bounding box center [103, 407] width 17 height 20
click at [476, 57] on div "You've changed the list of nodes included in analysis. Recalculate? Recalculate…" at bounding box center [745, 73] width 1296 height 46
click at [484, 68] on link "Recalculate" at bounding box center [476, 73] width 86 height 30
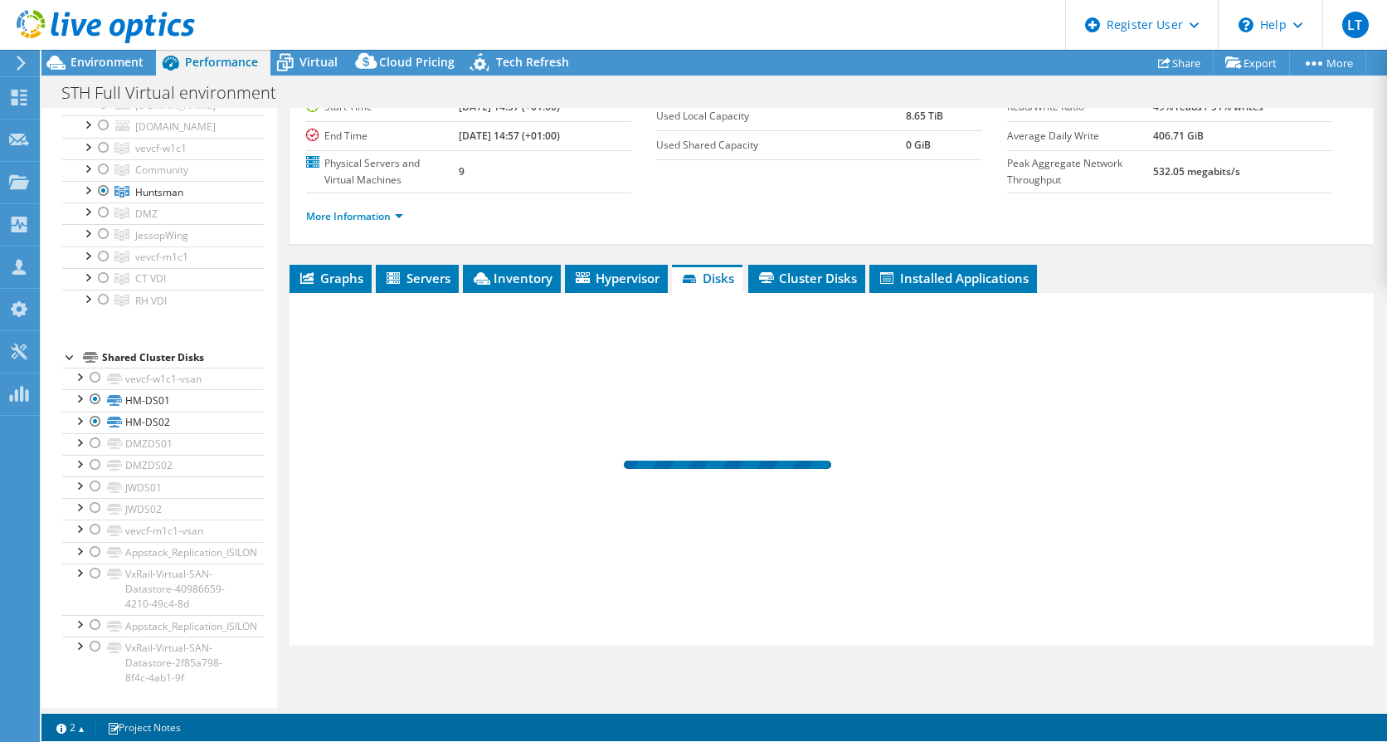
scroll to position [186, 0]
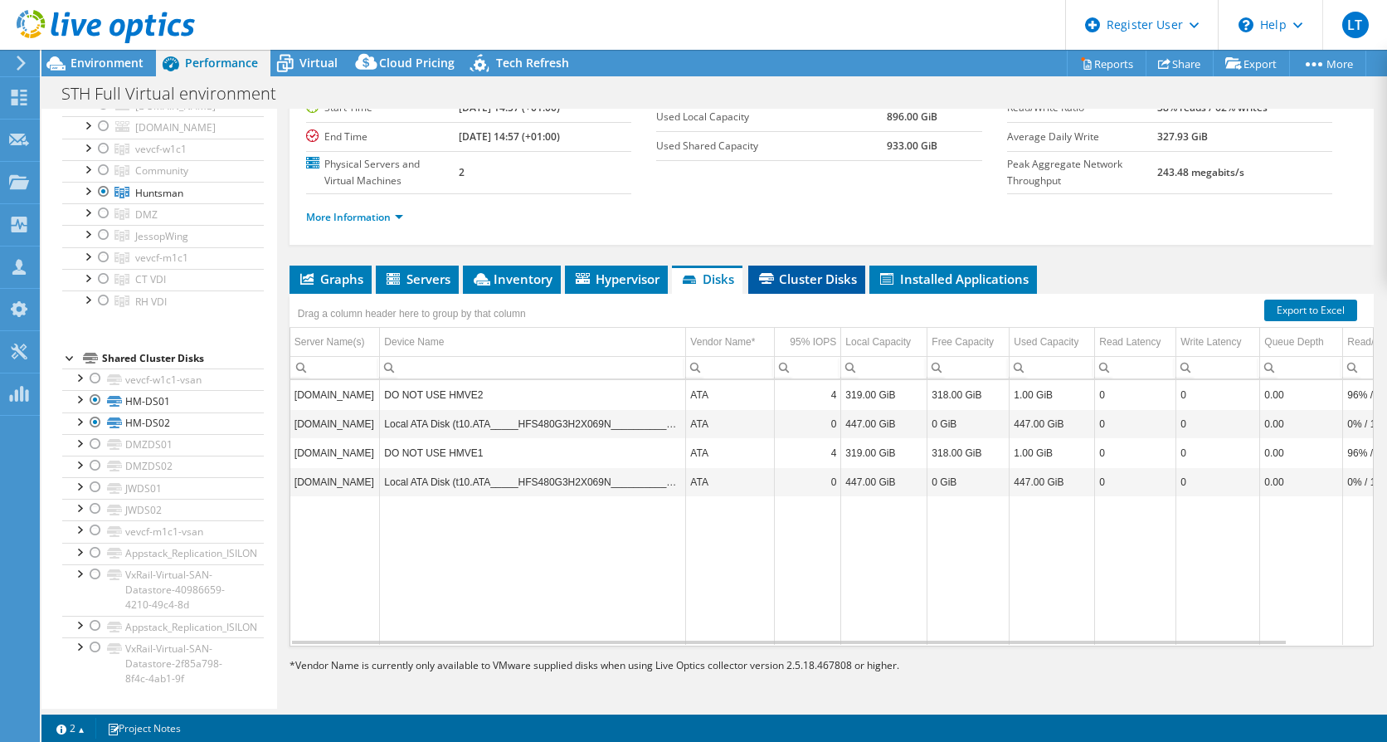
click at [804, 280] on span "Cluster Disks" at bounding box center [807, 278] width 100 height 17
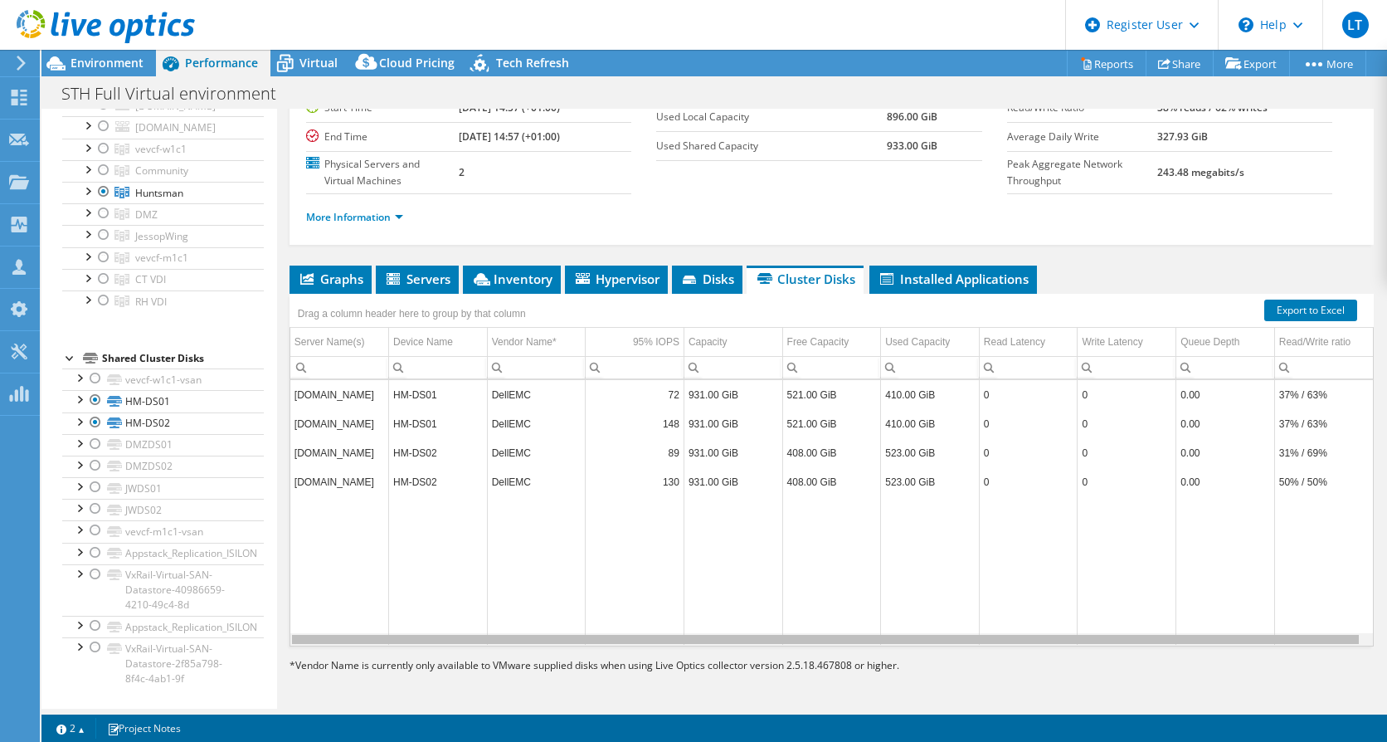
drag, startPoint x: 558, startPoint y: 637, endPoint x: 426, endPoint y: 629, distance: 133.0
click at [426, 629] on div "[DOMAIN_NAME] HM-DS01 DellEMC 72 931.00 GiB 521.00 GiB 410.00 GiB 0 0 0.00 37% …" at bounding box center [831, 512] width 1083 height 265
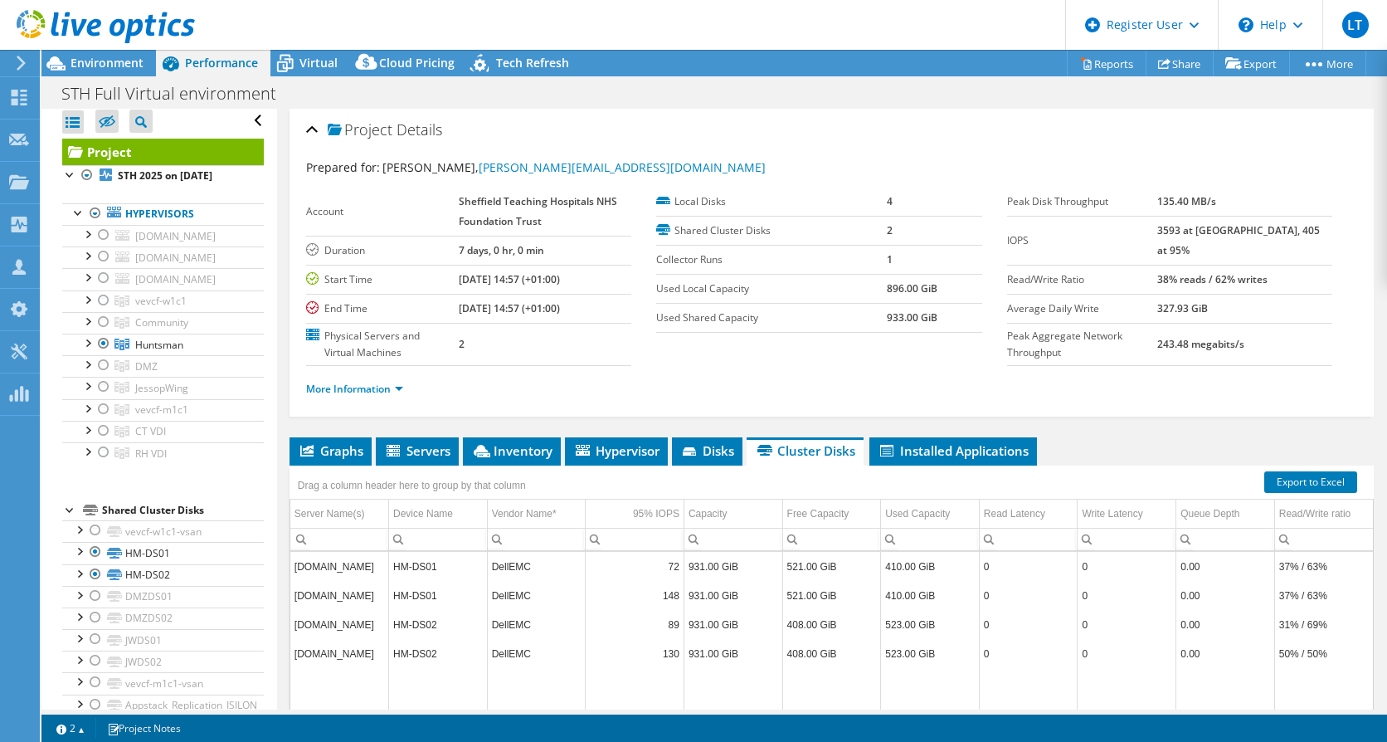
scroll to position [0, 0]
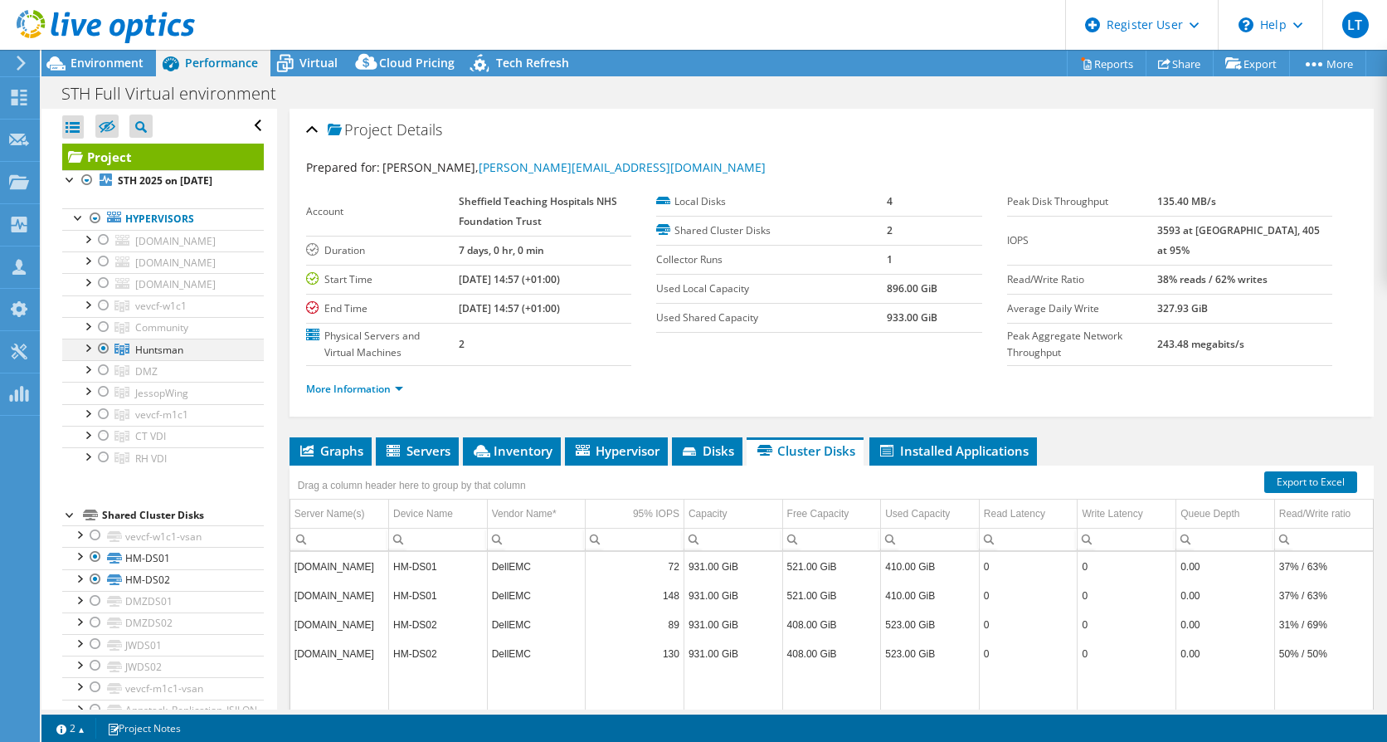
click at [100, 358] on div at bounding box center [103, 348] width 17 height 20
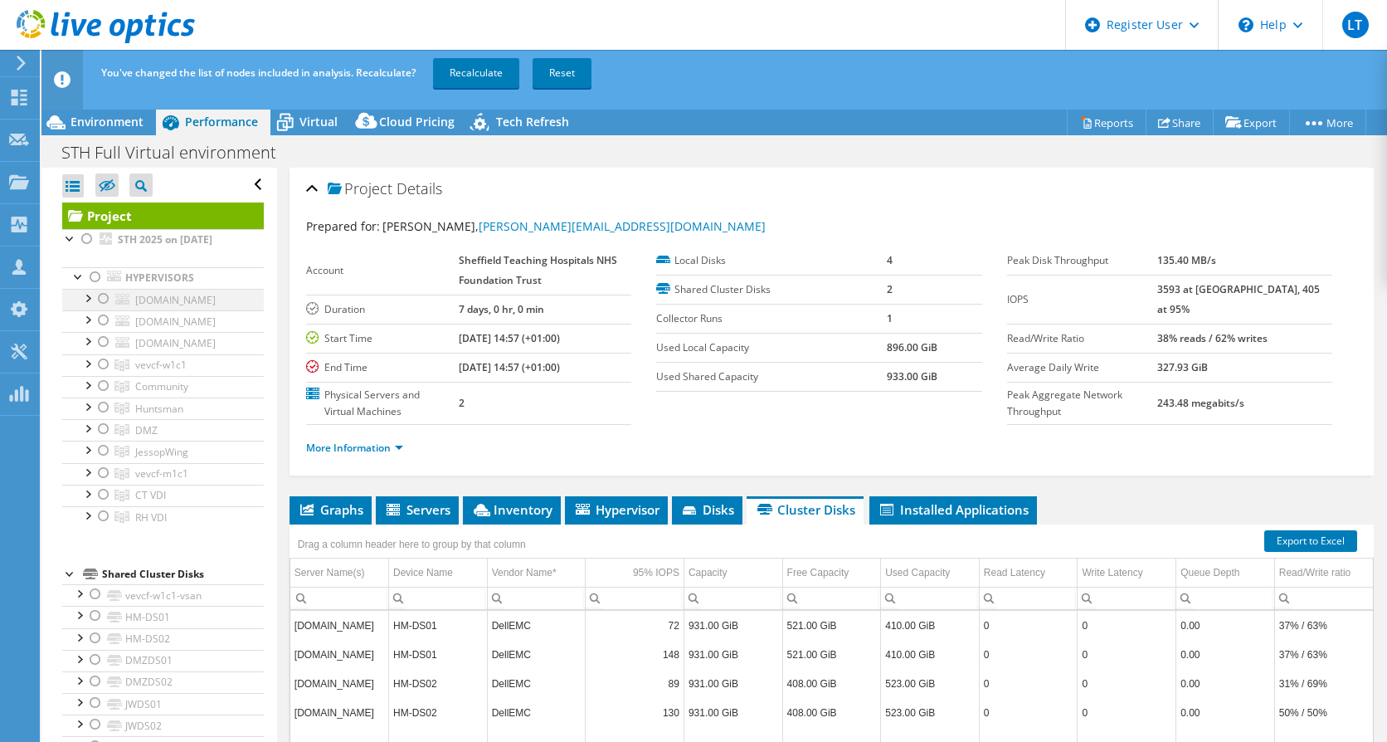
click at [100, 298] on div at bounding box center [103, 299] width 17 height 20
click at [481, 70] on link "Recalculate" at bounding box center [476, 73] width 86 height 30
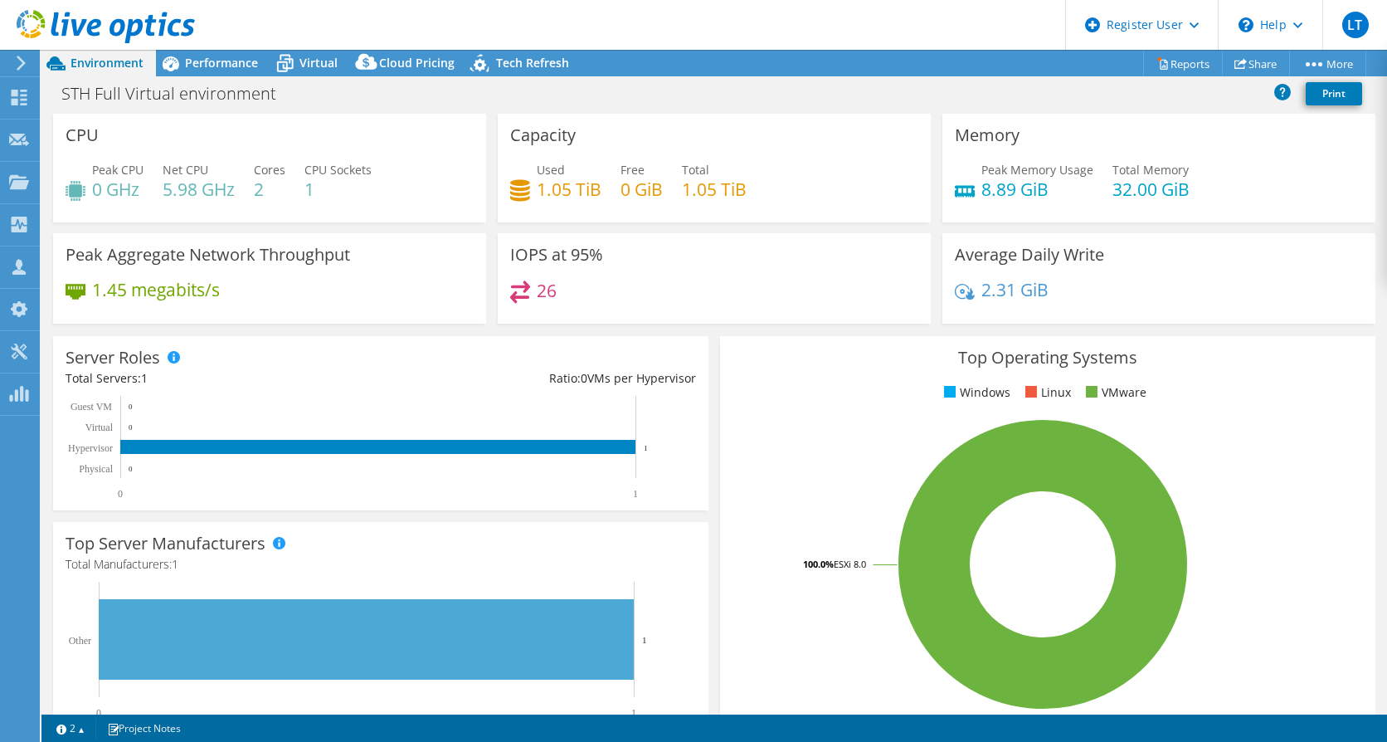
select select "USD"
click at [231, 60] on span "Performance" at bounding box center [221, 63] width 73 height 16
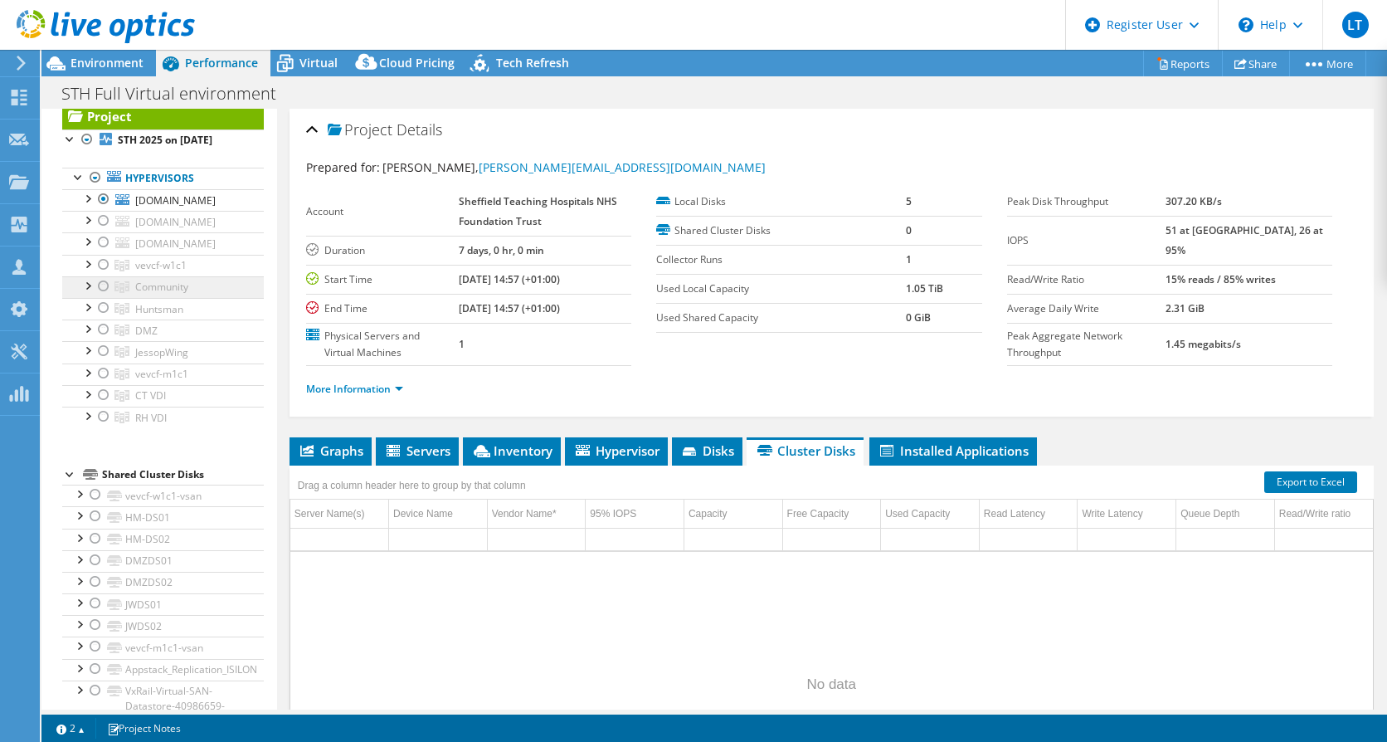
scroll to position [41, 0]
click at [100, 274] on div at bounding box center [103, 264] width 17 height 20
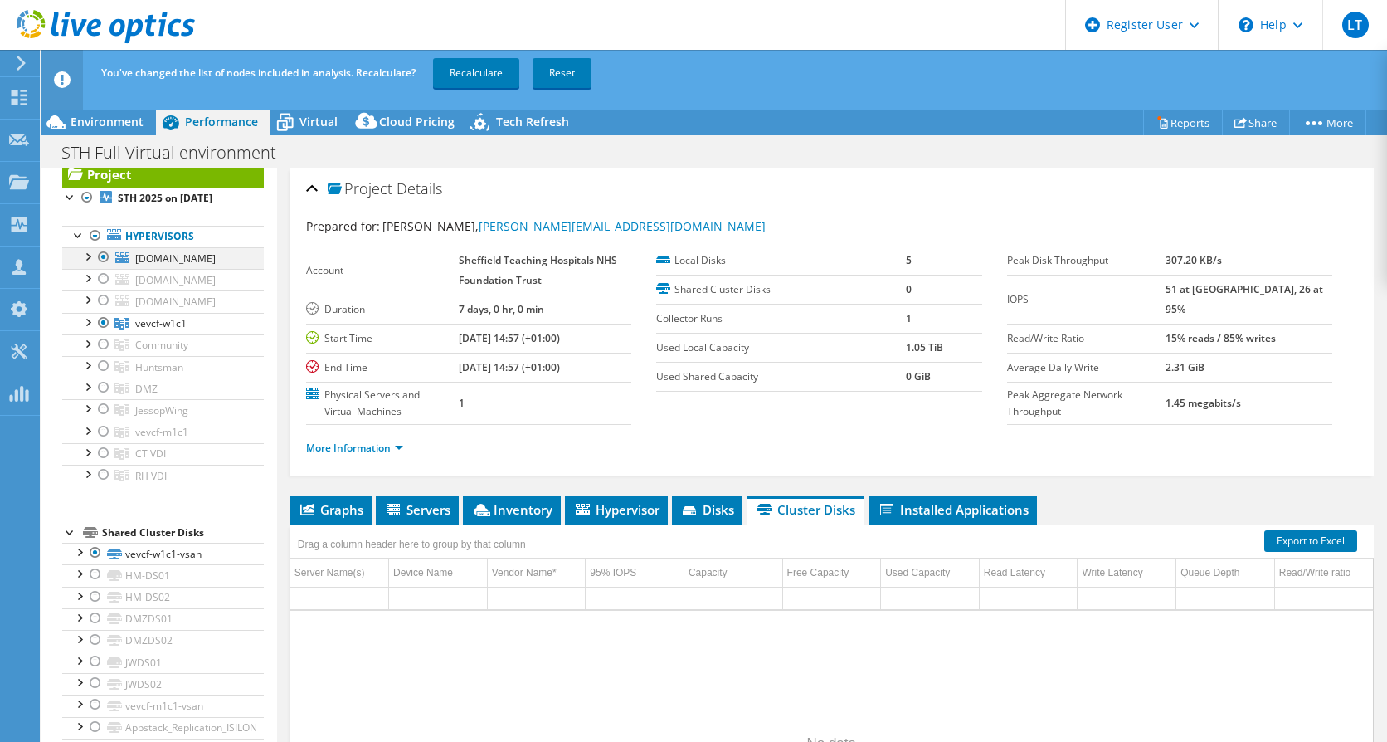
click at [104, 260] on div at bounding box center [103, 257] width 17 height 20
click at [496, 80] on link "Recalculate" at bounding box center [476, 73] width 86 height 30
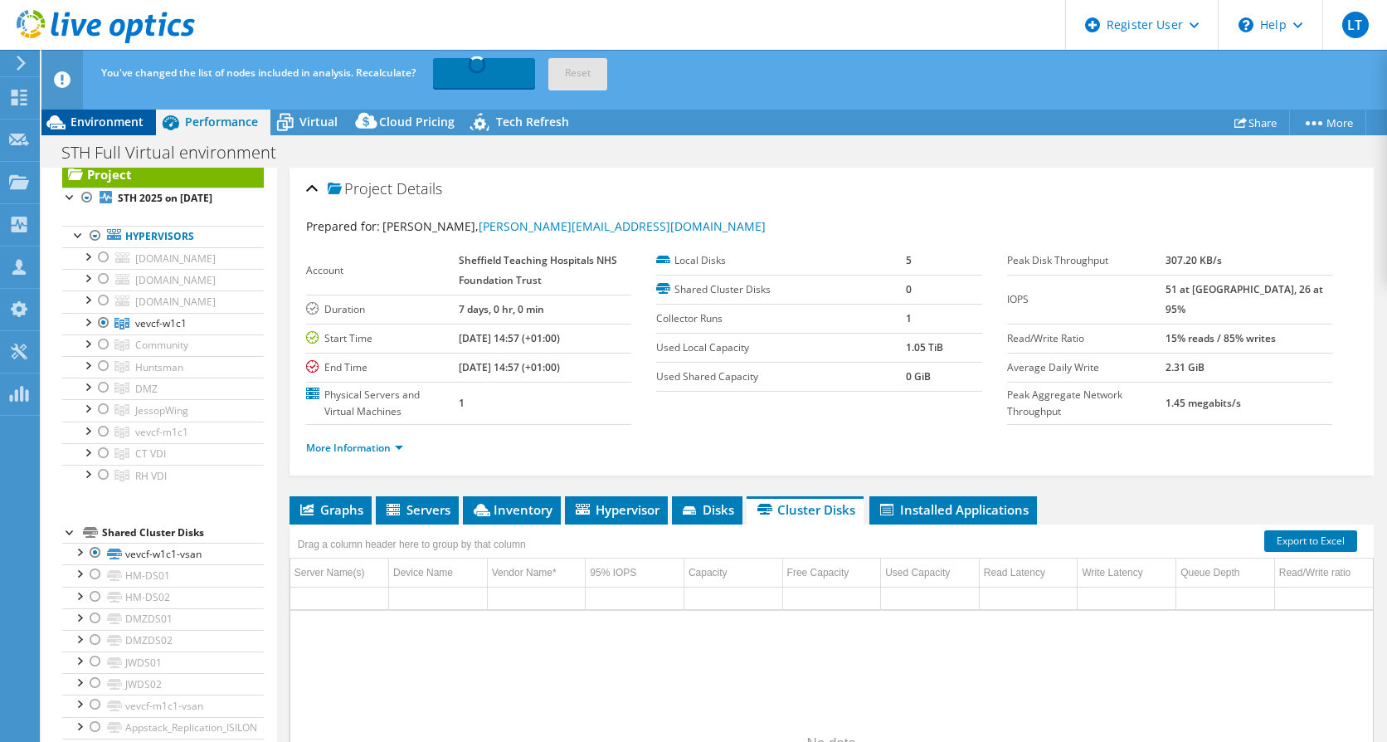
click at [126, 124] on span "Environment" at bounding box center [107, 122] width 73 height 16
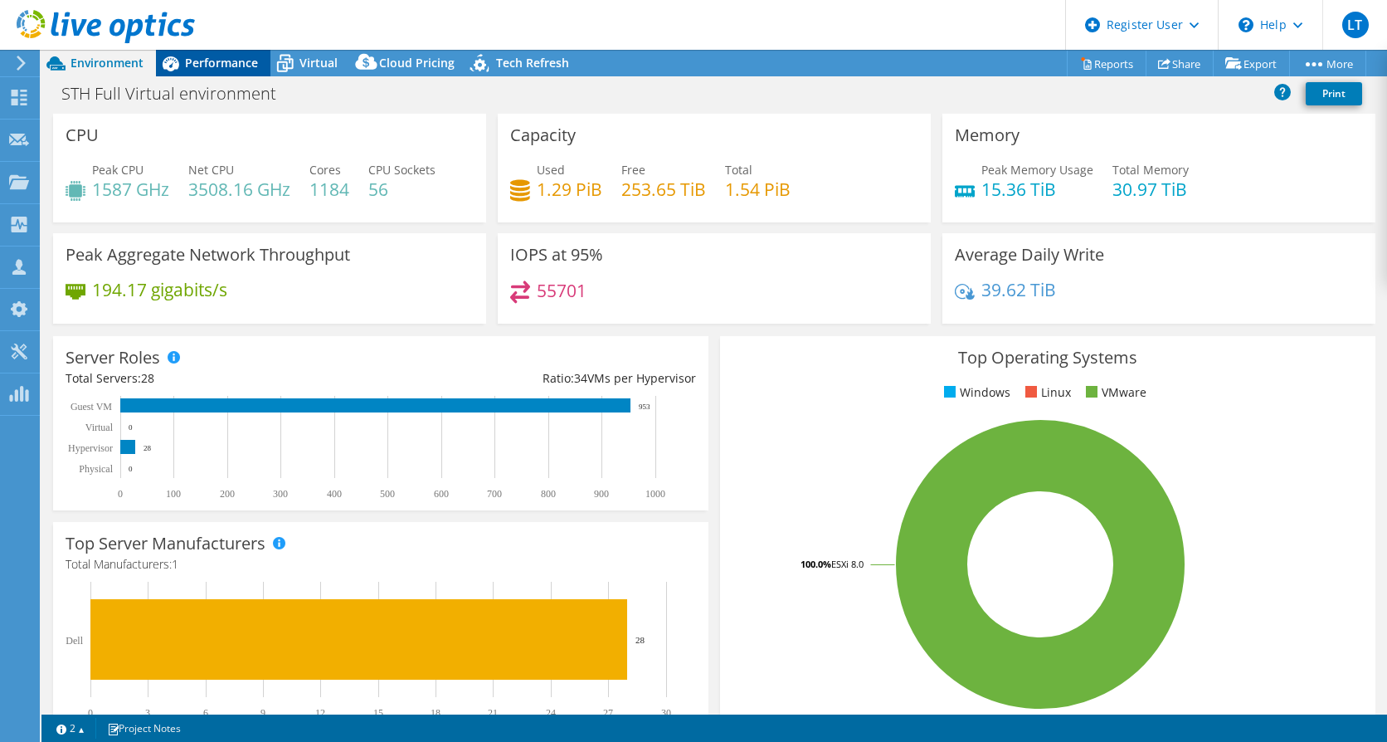
click at [187, 67] on span "Performance" at bounding box center [221, 63] width 73 height 16
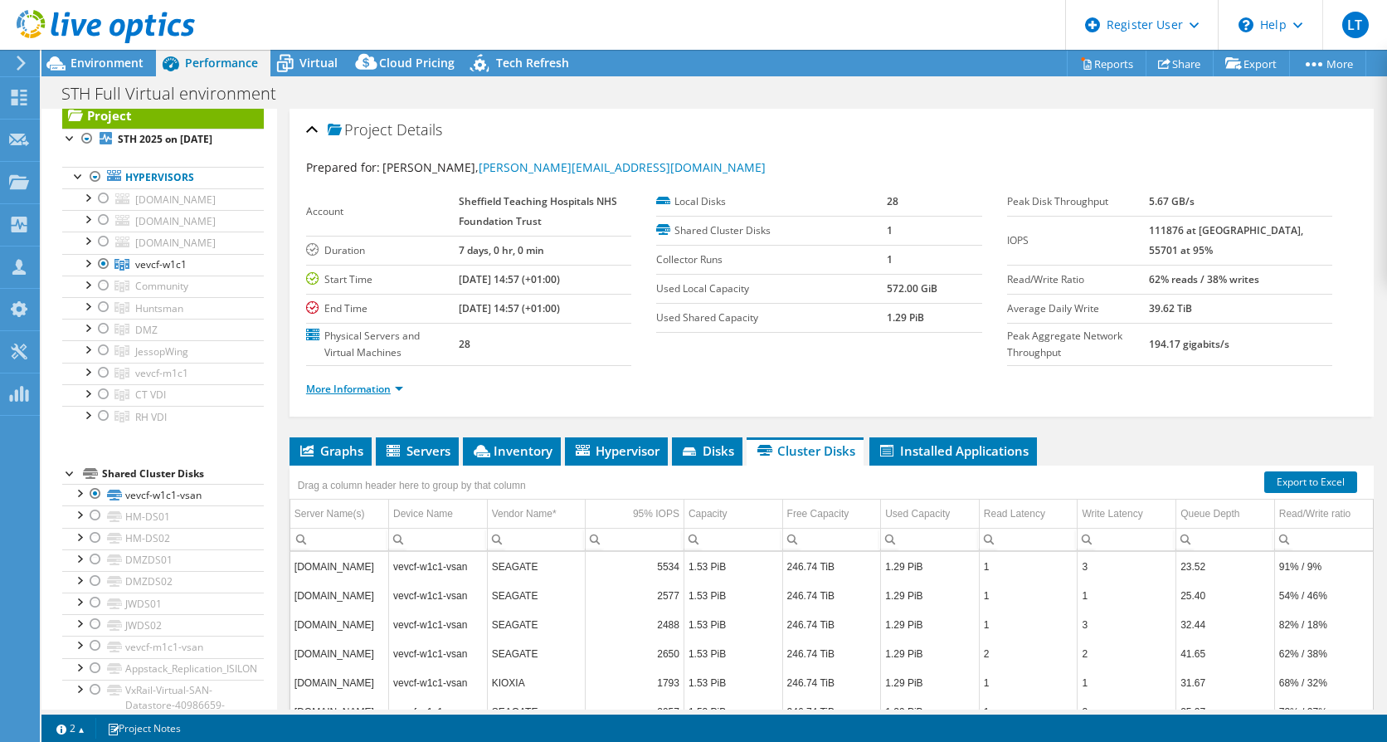
click at [341, 386] on link "More Information" at bounding box center [354, 389] width 97 height 14
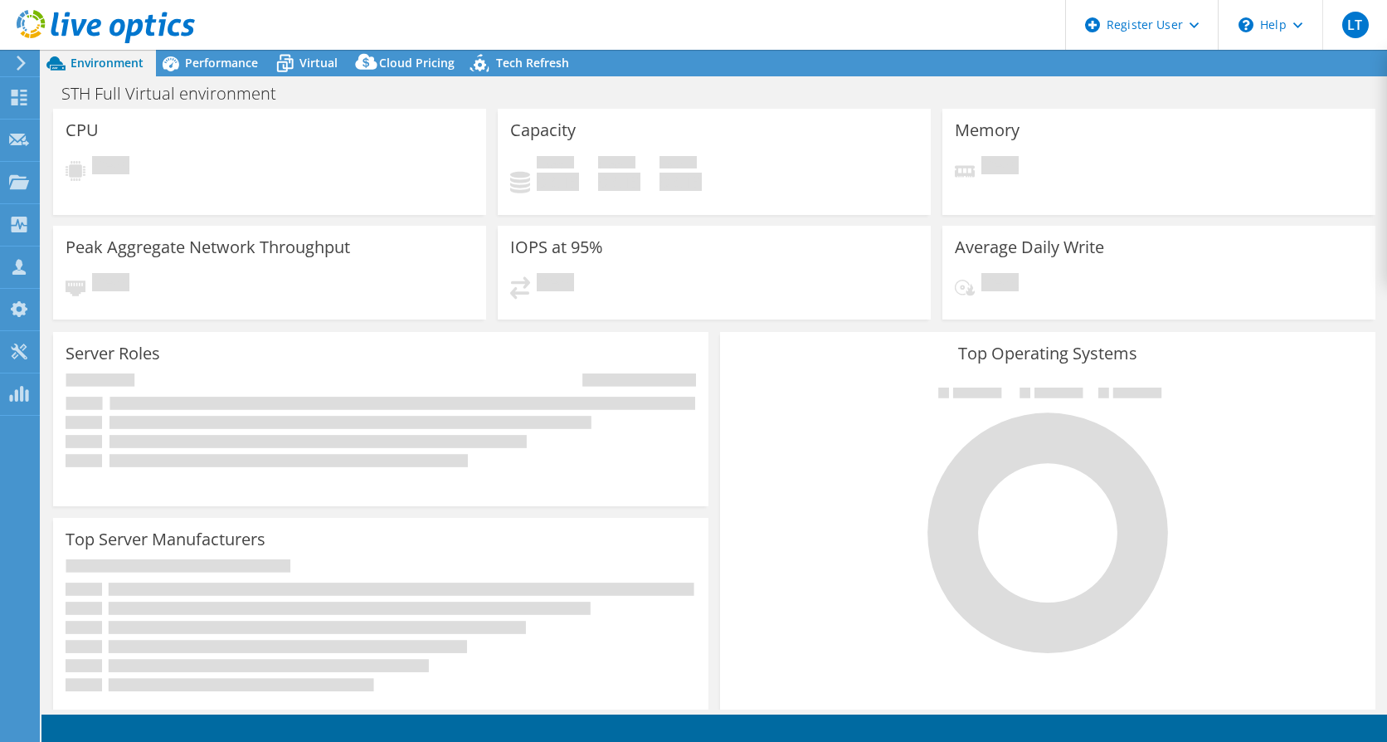
select select "USD"
